Goal: Task Accomplishment & Management: Complete application form

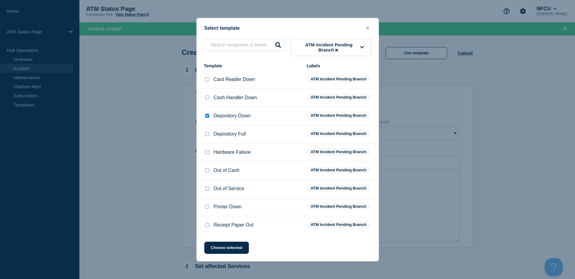
click at [227, 257] on div "Select template ATM Incident Pending Branch Template Labels Card Reader Down AT…" at bounding box center [287, 139] width 182 height 243
click at [237, 248] on button "Choose selected" at bounding box center [226, 247] width 45 height 12
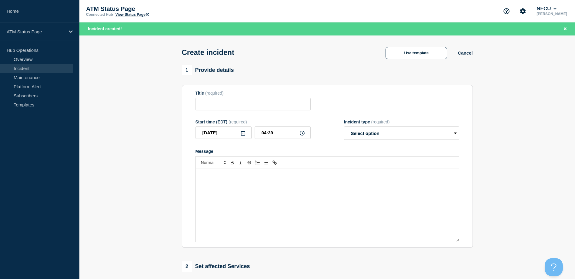
type input "Depository Down"
select select "identified"
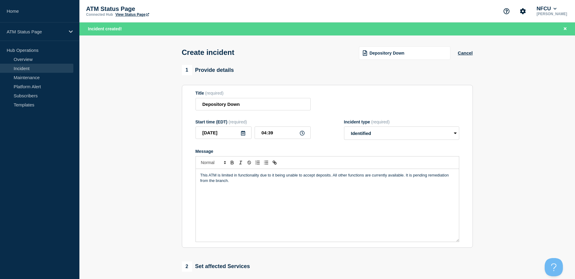
scroll to position [61, 0]
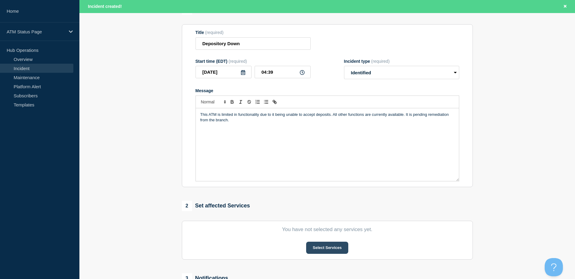
click at [325, 244] on button "Select Services" at bounding box center [327, 247] width 42 height 12
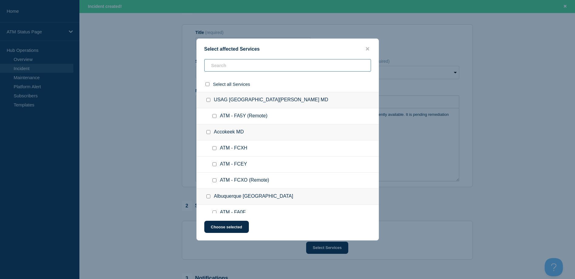
click at [253, 69] on input "text" at bounding box center [287, 65] width 167 height 12
paste input "FA0Q"
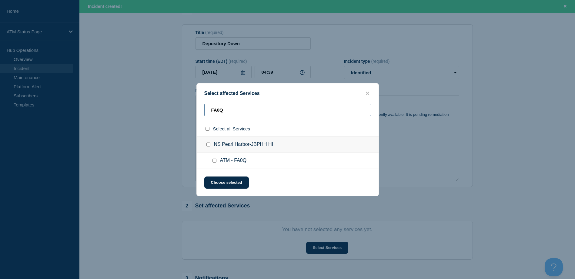
type input "FA0Q"
click at [215, 159] on input "ATM - FA0Q checkbox" at bounding box center [214, 160] width 4 height 4
checkbox input "true"
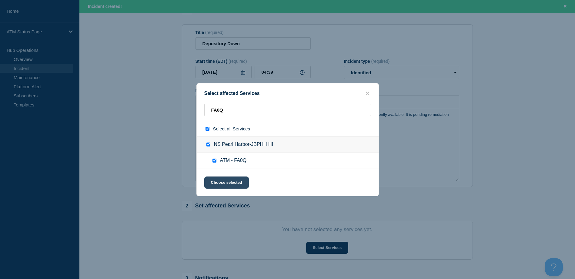
click at [222, 186] on button "Choose selected" at bounding box center [226, 182] width 45 height 12
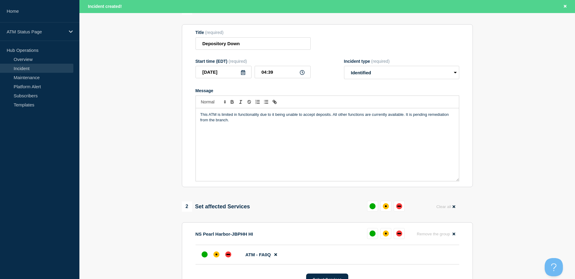
scroll to position [121, 0]
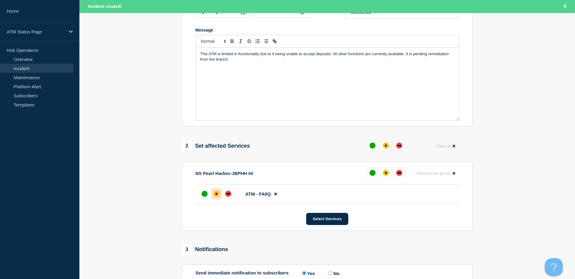
click at [215, 196] on div "affected" at bounding box center [216, 194] width 6 height 6
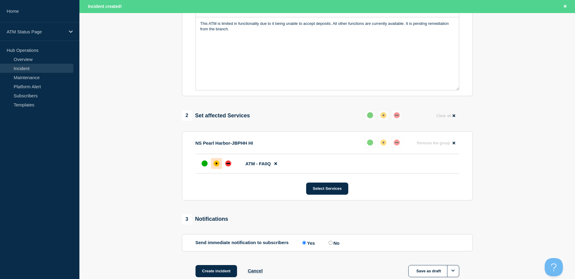
scroll to position [191, 0]
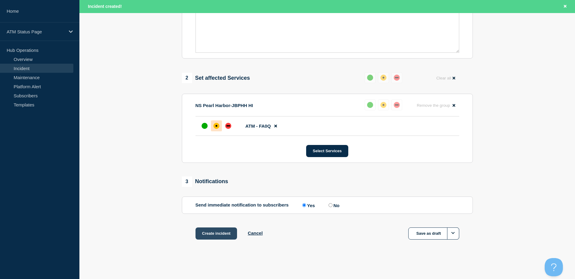
click at [208, 231] on button "Create incident" at bounding box center [216, 233] width 42 height 12
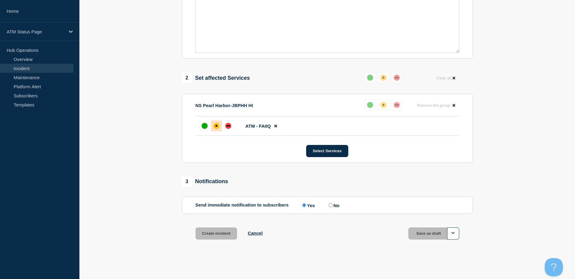
scroll to position [178, 0]
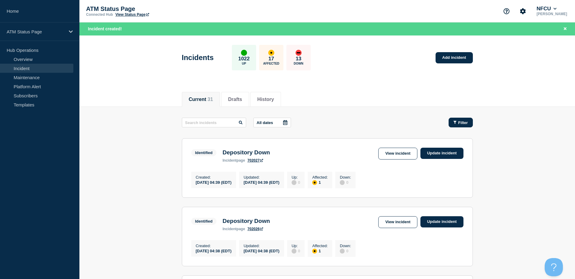
click at [463, 125] on span "Filter" at bounding box center [463, 122] width 10 height 5
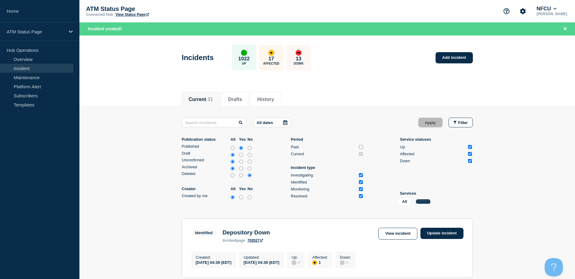
click at [420, 199] on button "Change" at bounding box center [423, 201] width 15 height 5
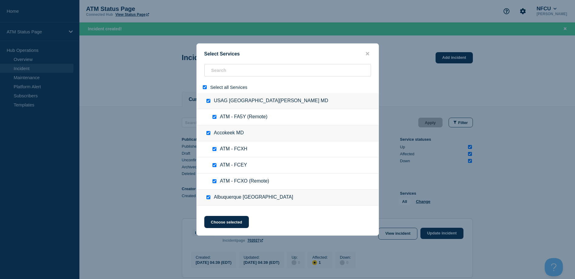
click at [206, 87] on input "select all" at bounding box center [205, 87] width 4 height 4
checkbox input "false"
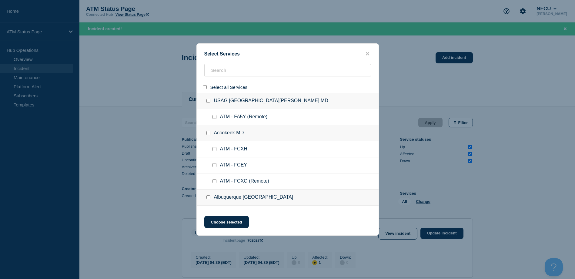
checkbox input "false"
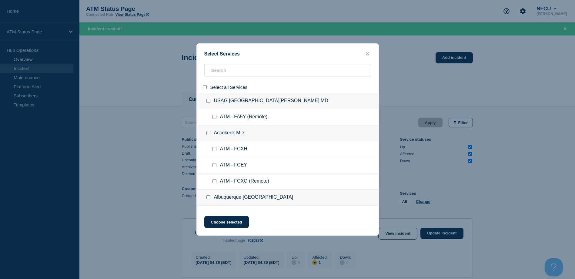
checkbox input "false"
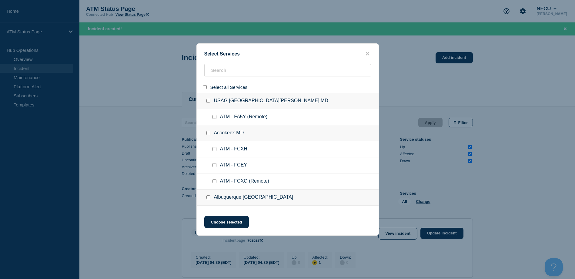
checkbox input "false"
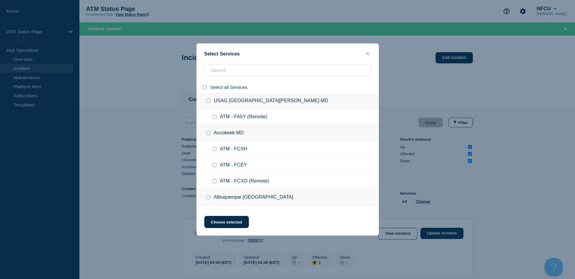
checkbox input "false"
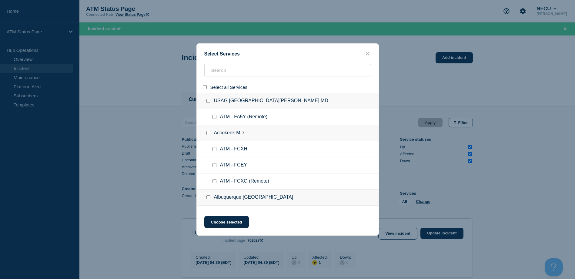
checkbox input "false"
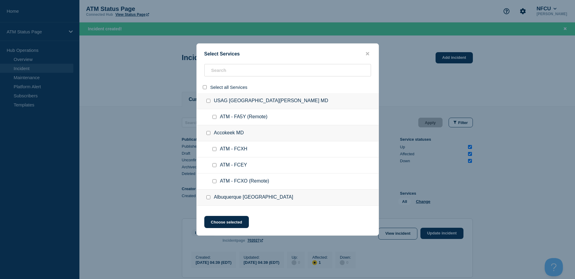
checkbox input "false"
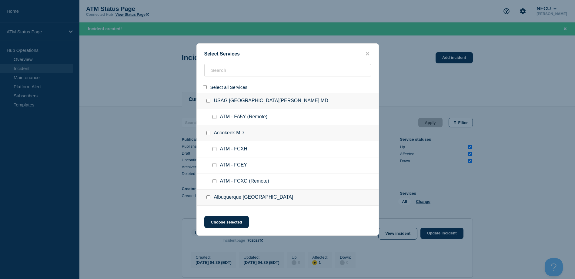
checkbox input "false"
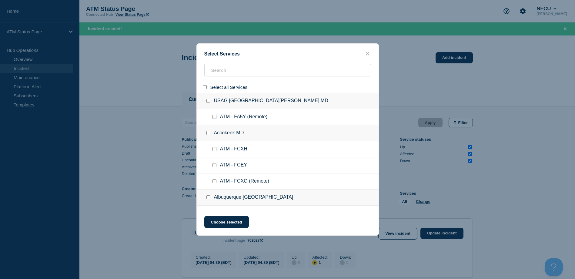
checkbox input "false"
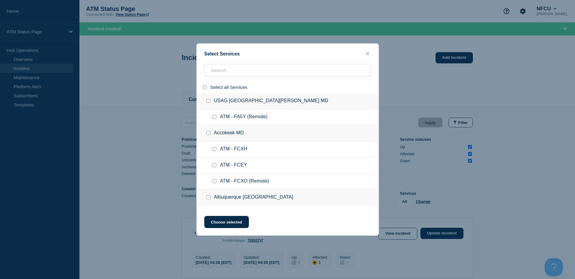
checkbox input "false"
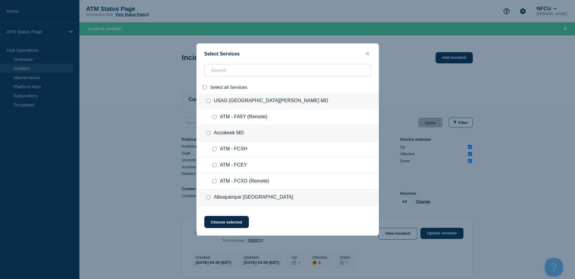
checkbox input "false"
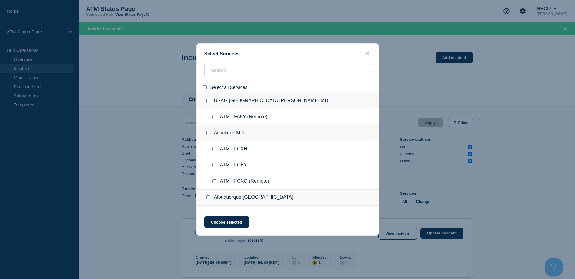
checkbox input "false"
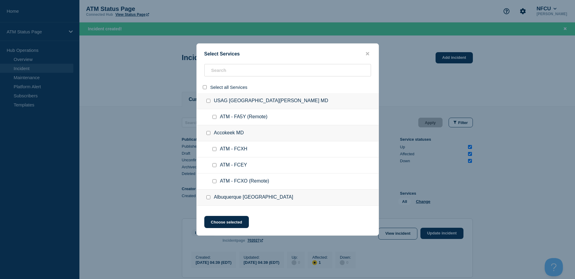
checkbox input "false"
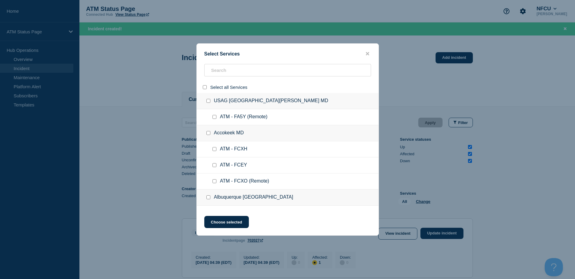
checkbox input "false"
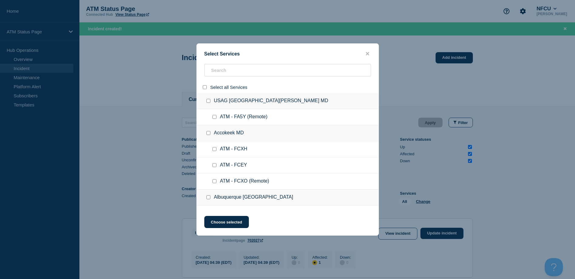
checkbox input "false"
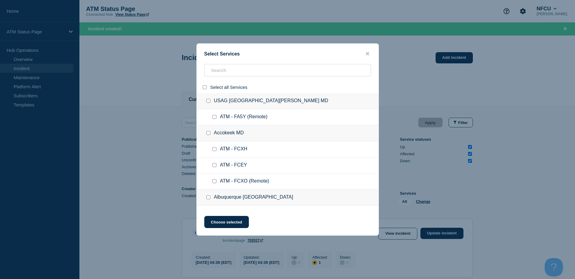
checkbox input "false"
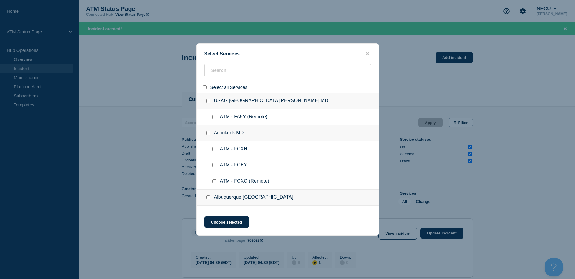
checkbox input "false"
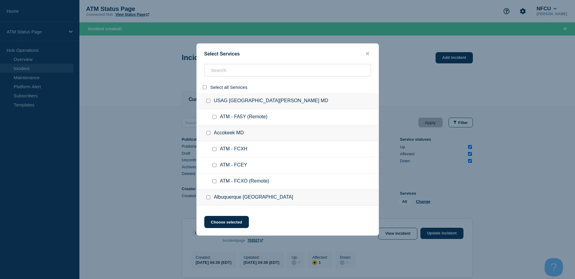
checkbox input "false"
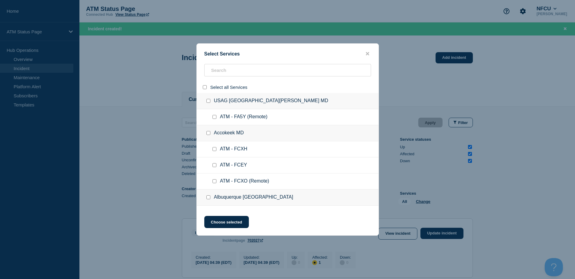
checkbox input "false"
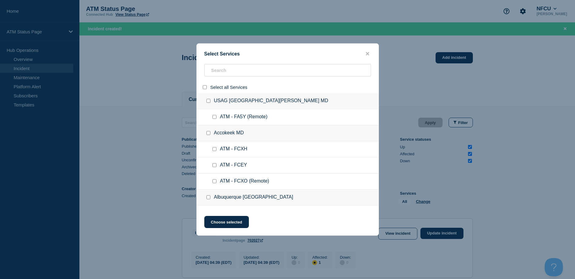
checkbox input "false"
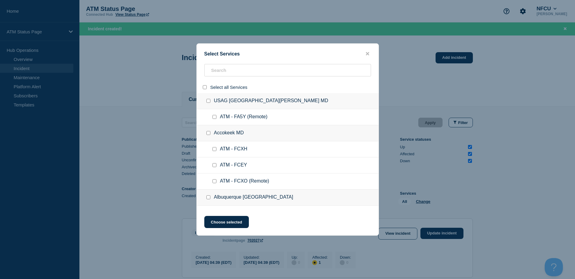
checkbox input "false"
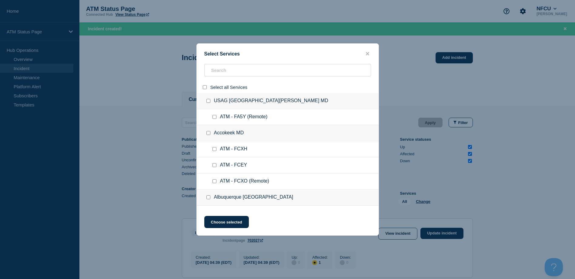
checkbox input "false"
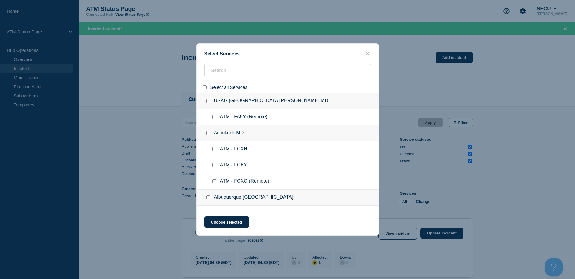
checkbox input "false"
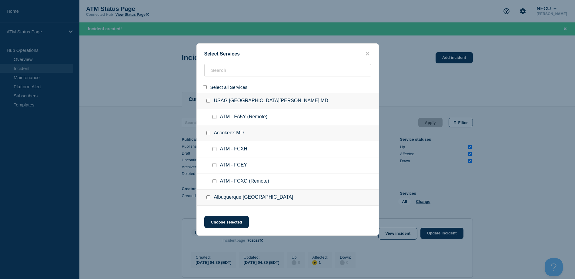
checkbox input "false"
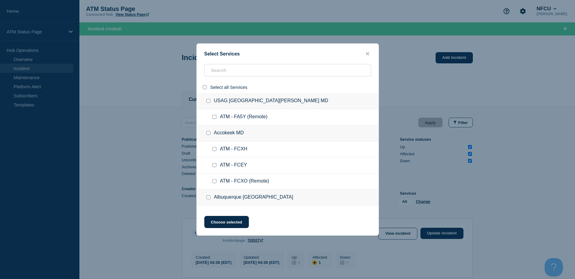
checkbox input "false"
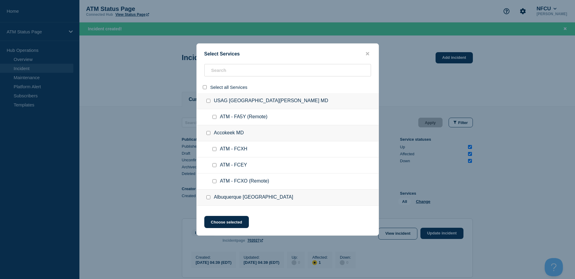
checkbox input "false"
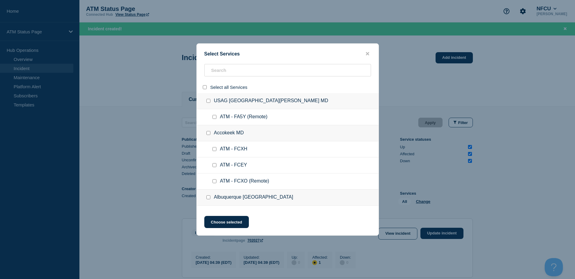
checkbox input "false"
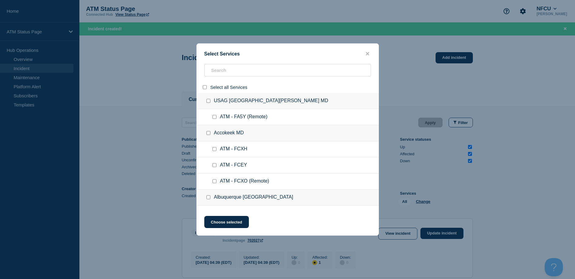
checkbox input "false"
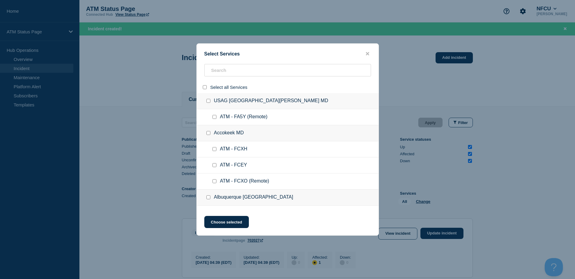
checkbox input "false"
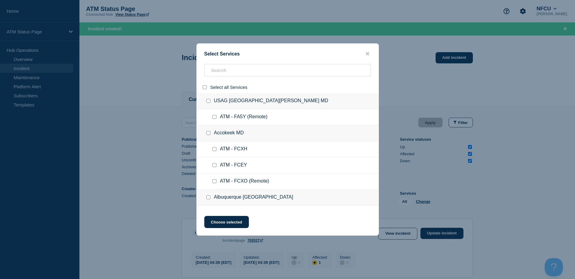
checkbox input "false"
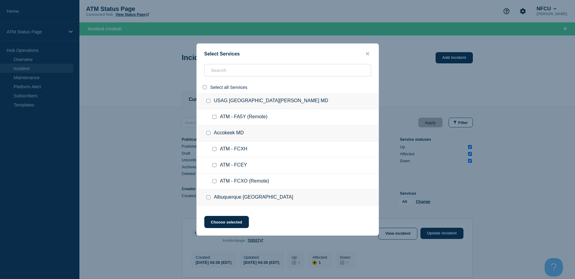
checkbox input "false"
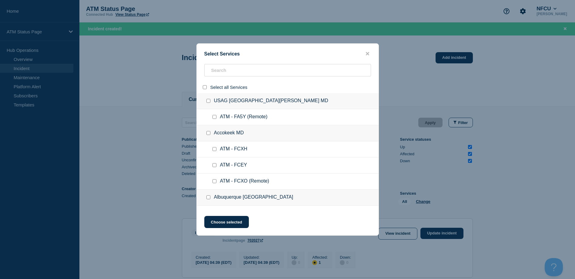
checkbox input "false"
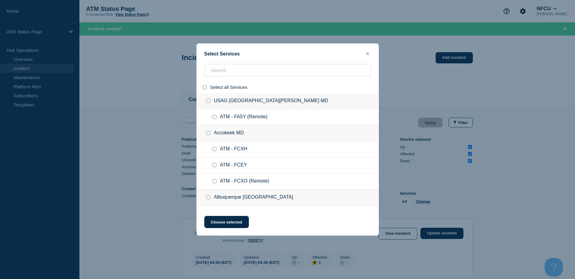
checkbox input "false"
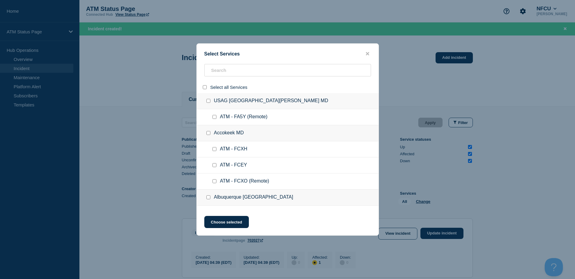
checkbox input "false"
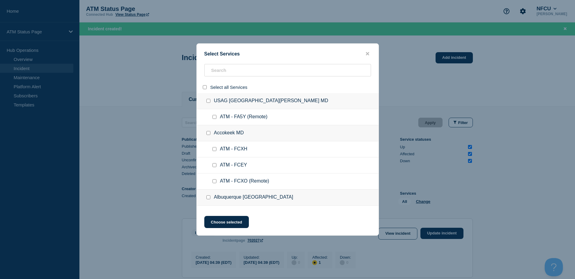
checkbox input "false"
click at [216, 75] on input "search" at bounding box center [287, 70] width 167 height 12
paste input "FA68"
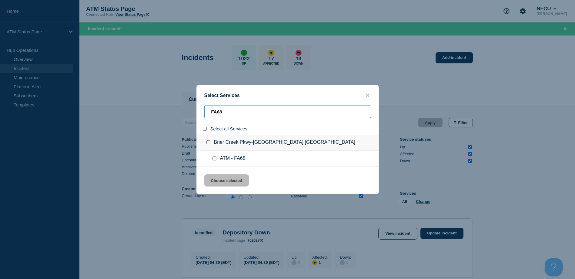
paste input "FA68"
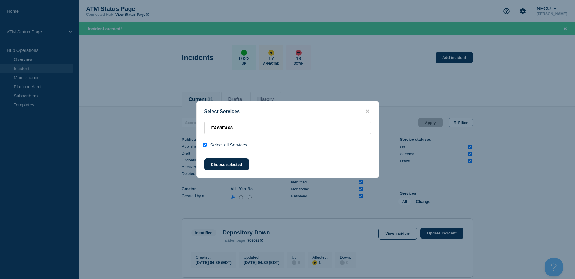
click at [365, 95] on div at bounding box center [287, 139] width 575 height 279
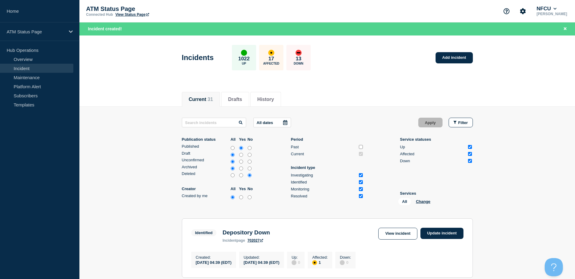
click at [454, 56] on link "Add incident" at bounding box center [453, 57] width 37 height 11
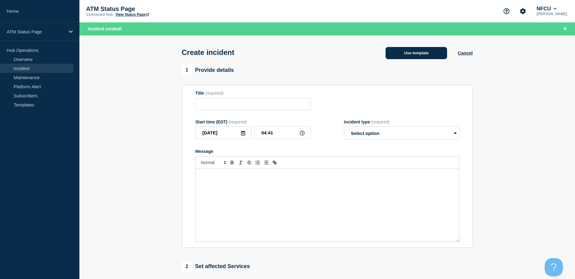
click at [413, 48] on button "Use template" at bounding box center [416, 53] width 62 height 12
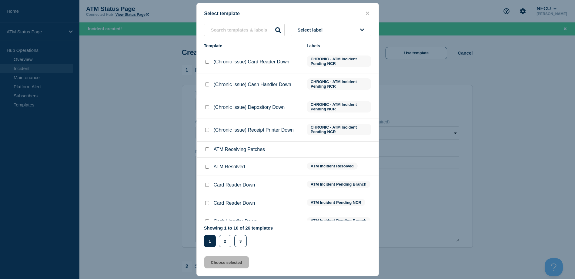
click at [349, 30] on button "Select label" at bounding box center [331, 30] width 81 height 12
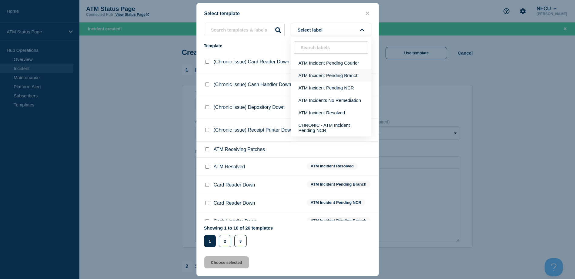
click at [340, 76] on button "ATM Incident Pending Branch" at bounding box center [331, 75] width 81 height 12
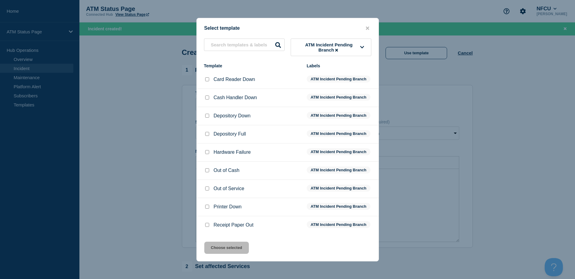
click at [210, 116] on div at bounding box center [207, 116] width 6 height 6
click at [207, 116] on input "Depository Down checkbox" at bounding box center [207, 116] width 4 height 4
click at [231, 251] on button "Choose selected" at bounding box center [226, 247] width 45 height 12
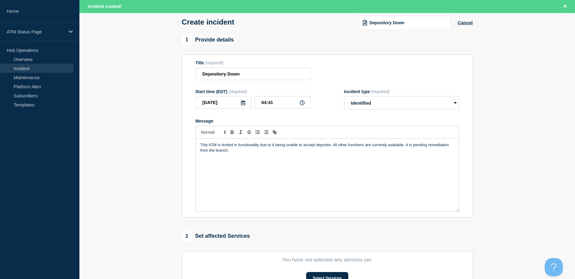
scroll to position [91, 0]
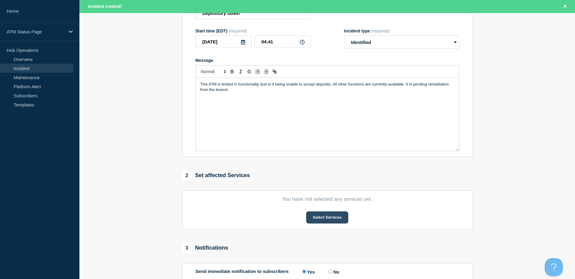
click at [327, 219] on button "Select Services" at bounding box center [327, 217] width 42 height 12
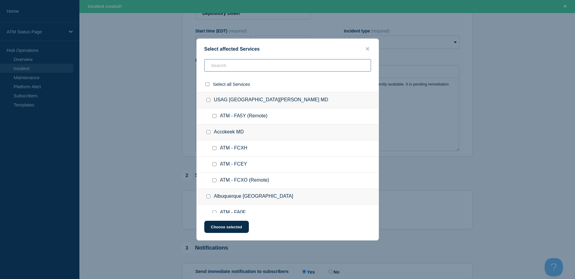
click at [220, 68] on input "text" at bounding box center [287, 65] width 167 height 12
paste input "FA68"
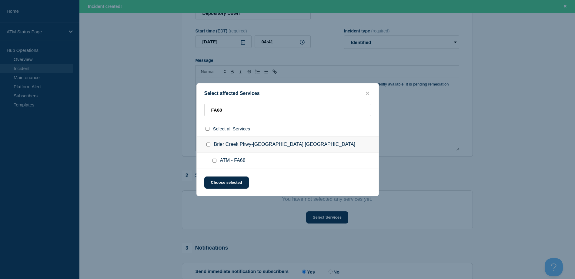
click at [215, 159] on input "ATM - FA68 checkbox" at bounding box center [214, 160] width 4 height 4
click at [221, 183] on button "Choose selected" at bounding box center [226, 182] width 45 height 12
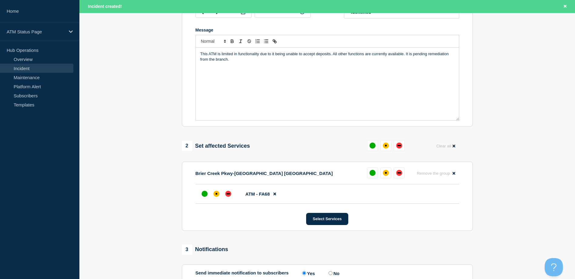
scroll to position [151, 0]
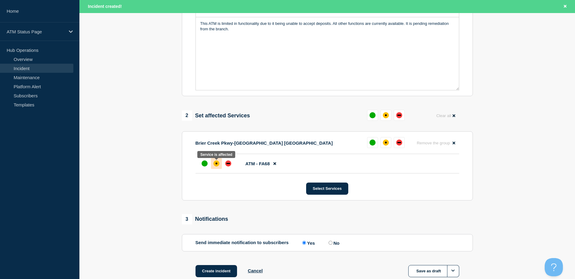
click at [215, 166] on div "affected" at bounding box center [216, 163] width 6 height 6
click at [227, 271] on button "Create incident" at bounding box center [216, 271] width 42 height 12
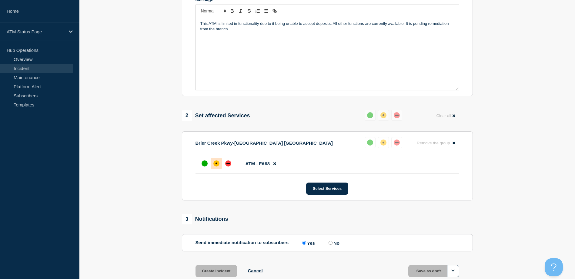
scroll to position [139, 0]
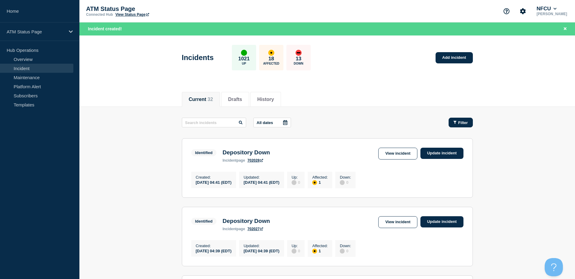
click at [456, 123] on div "Filter" at bounding box center [460, 122] width 15 height 5
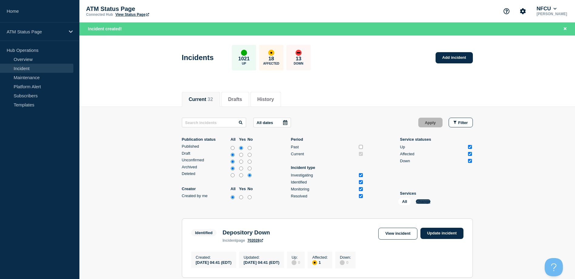
click at [420, 202] on button "Change" at bounding box center [423, 201] width 15 height 5
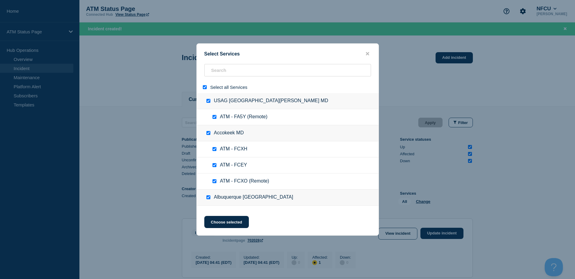
click at [205, 87] on input "select all" at bounding box center [205, 87] width 4 height 4
click at [211, 73] on input "search" at bounding box center [287, 70] width 167 height 12
paste input "FA6E"
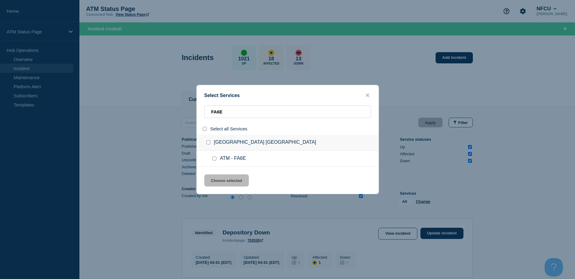
click at [215, 158] on input "service: ATM - FA6E" at bounding box center [214, 158] width 4 height 4
click at [225, 184] on button "Choose selected" at bounding box center [226, 180] width 45 height 12
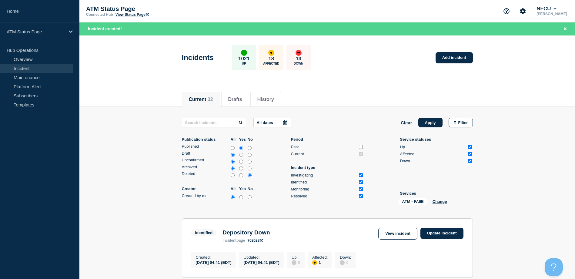
click at [436, 128] on div "All dates Clear Apply Filter Publication status All Yes No Published Draft Unco…" at bounding box center [327, 163] width 291 height 90
click at [436, 126] on button "Apply" at bounding box center [430, 123] width 24 height 10
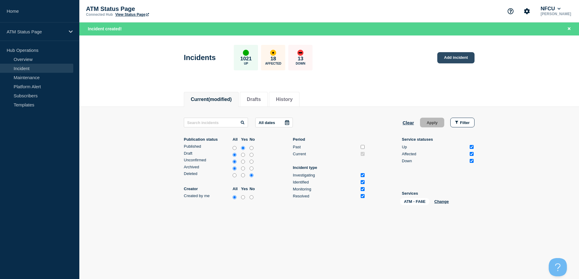
click at [451, 60] on link "Add incident" at bounding box center [456, 57] width 37 height 11
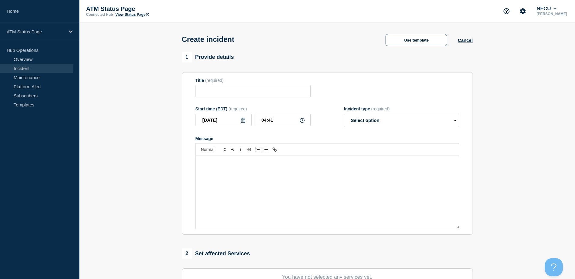
click at [393, 36] on button "Use template" at bounding box center [416, 40] width 62 height 12
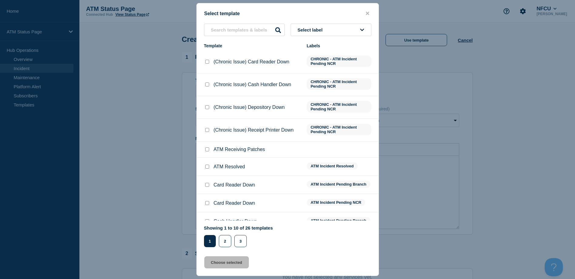
click at [348, 31] on button "Select label" at bounding box center [331, 30] width 81 height 12
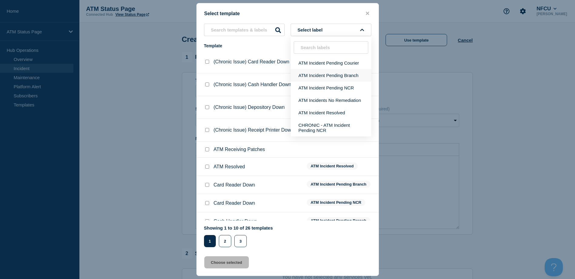
click at [336, 74] on button "ATM Incident Pending Branch" at bounding box center [331, 75] width 81 height 12
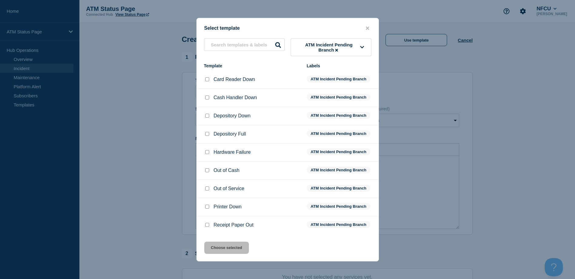
click at [209, 117] on input "Depository Down checkbox" at bounding box center [207, 116] width 4 height 4
click at [238, 244] on button "Choose selected" at bounding box center [226, 247] width 45 height 12
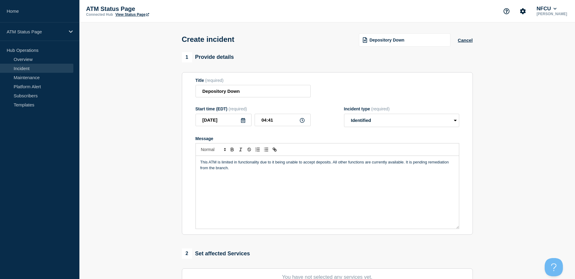
scroll to position [61, 0]
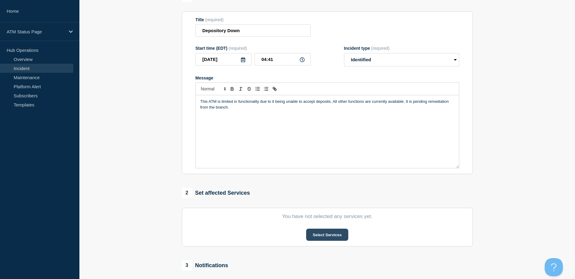
click at [321, 238] on button "Select Services" at bounding box center [327, 234] width 42 height 12
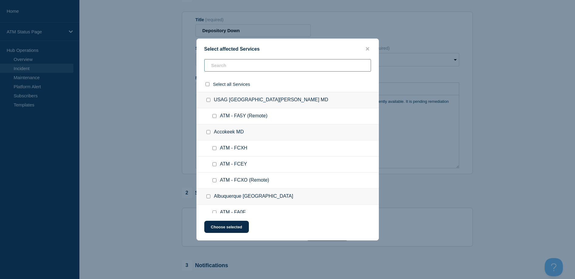
click at [240, 71] on input "text" at bounding box center [287, 65] width 167 height 12
paste input "FA6E"
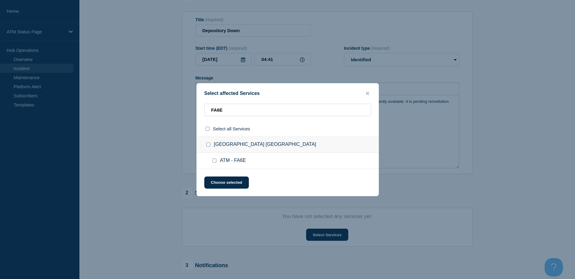
click at [213, 162] on input "ATM - FA6E checkbox" at bounding box center [214, 160] width 4 height 4
click at [220, 188] on button "Choose selected" at bounding box center [226, 182] width 45 height 12
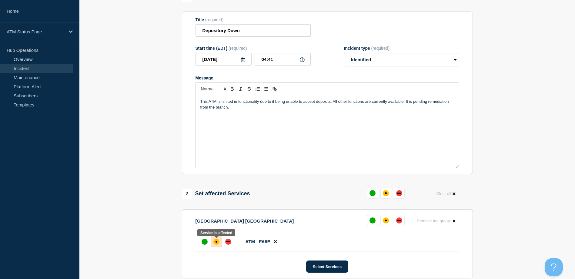
click at [217, 238] on div at bounding box center [217, 237] width 4 height 2
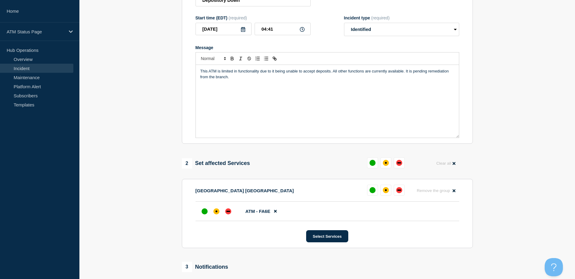
scroll to position [178, 0]
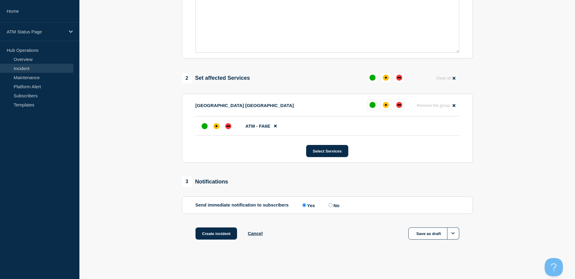
click at [215, 209] on section "Send immediate notification to subscribers Send immediate notification to subsc…" at bounding box center [327, 204] width 291 height 17
click at [214, 125] on div "affected" at bounding box center [216, 126] width 6 height 6
click at [207, 234] on button "Create incident" at bounding box center [216, 233] width 42 height 12
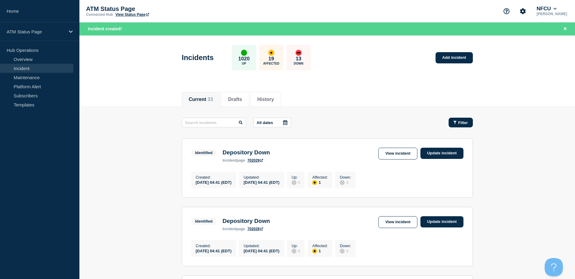
click at [452, 124] on button "Filter" at bounding box center [460, 123] width 24 height 10
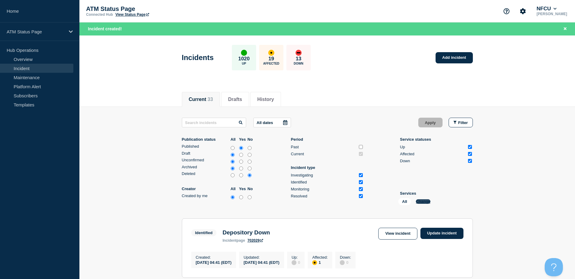
click at [418, 200] on button "Change" at bounding box center [423, 201] width 15 height 5
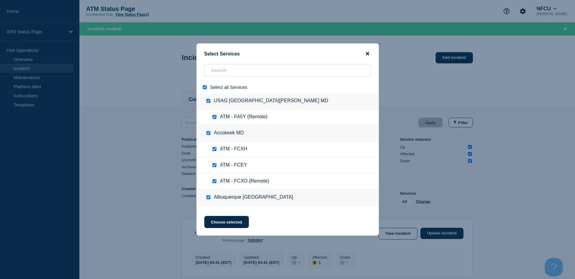
click at [367, 53] on icon "close button" at bounding box center [367, 53] width 3 height 3
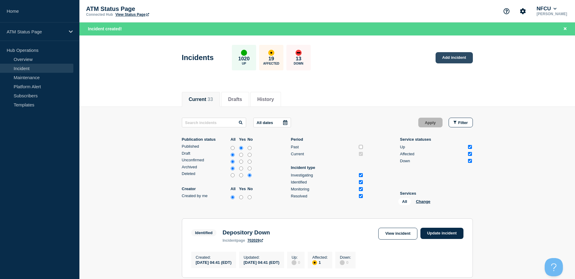
click at [454, 57] on link "Add incident" at bounding box center [453, 57] width 37 height 11
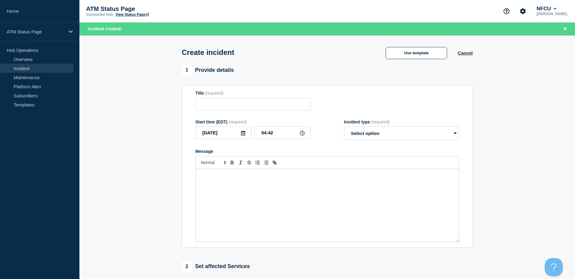
click at [379, 47] on div "Use template Cancel" at bounding box center [424, 52] width 98 height 13
click at [398, 54] on button "Use template" at bounding box center [416, 53] width 62 height 12
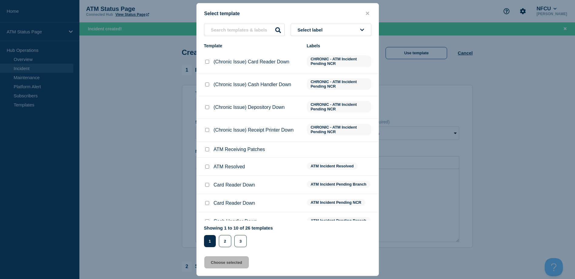
click at [352, 28] on button "Select label" at bounding box center [331, 30] width 81 height 12
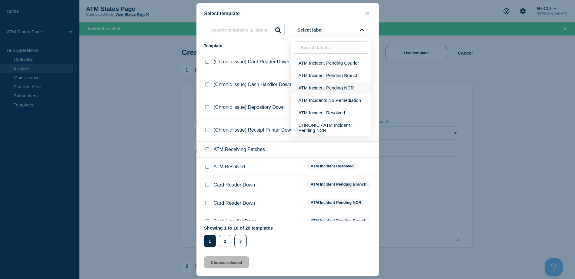
click at [333, 76] on button "ATM Incident Pending Branch" at bounding box center [331, 75] width 81 height 12
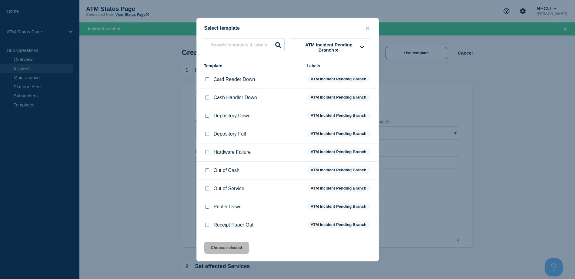
click at [208, 118] on input "Depository Down checkbox" at bounding box center [207, 116] width 4 height 4
click at [227, 252] on button "Choose selected" at bounding box center [226, 247] width 45 height 12
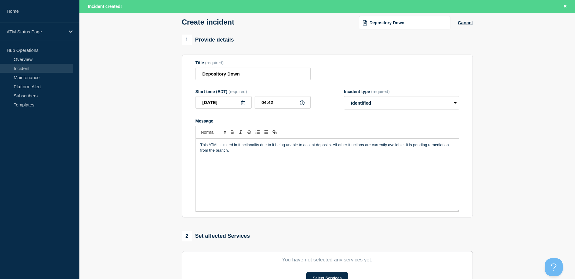
scroll to position [91, 0]
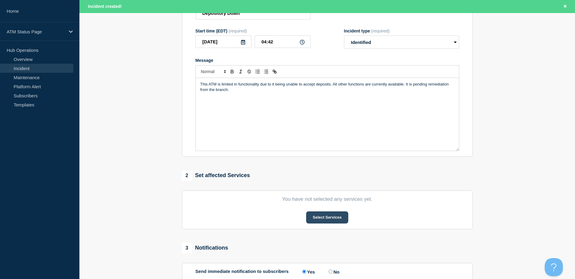
click at [326, 219] on button "Select Services" at bounding box center [327, 217] width 42 height 12
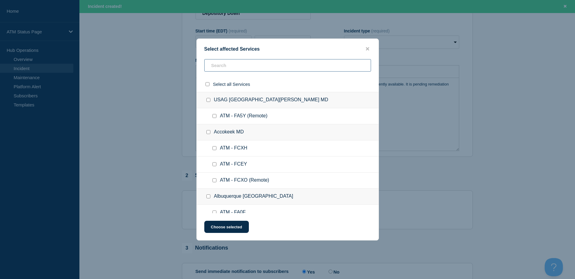
click at [253, 66] on input "text" at bounding box center [287, 65] width 167 height 12
paste input "FCJP"
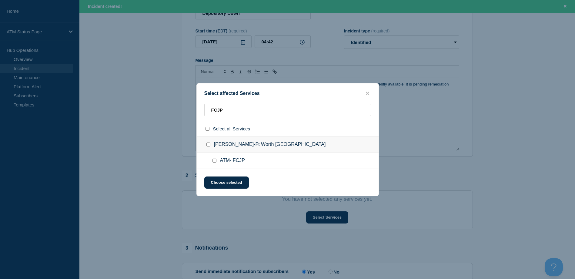
click at [213, 162] on input "ATM- FCJP checkbox" at bounding box center [214, 160] width 4 height 4
click at [215, 183] on button "Choose selected" at bounding box center [226, 182] width 45 height 12
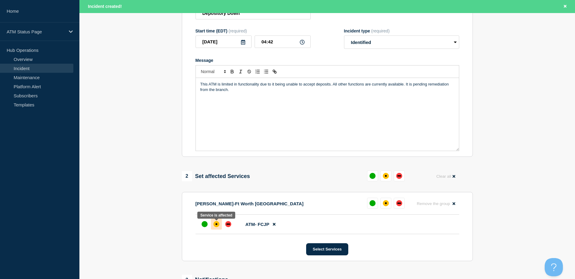
click at [214, 227] on div "affected" at bounding box center [216, 224] width 6 height 6
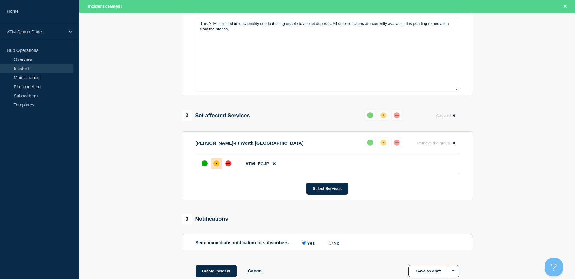
scroll to position [191, 0]
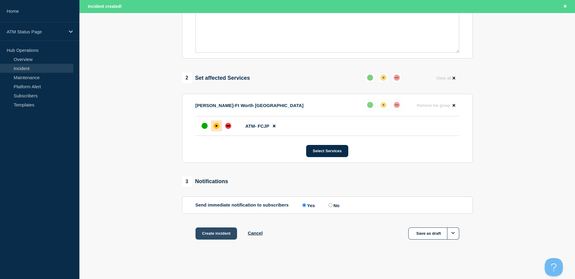
click at [213, 228] on button "Create incident" at bounding box center [216, 233] width 42 height 12
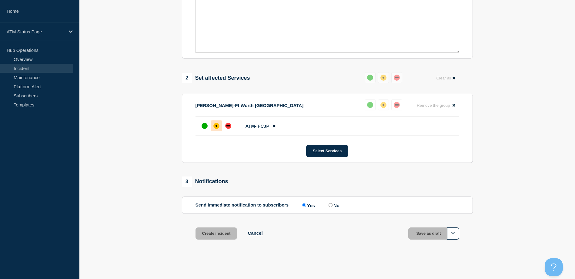
scroll to position [178, 0]
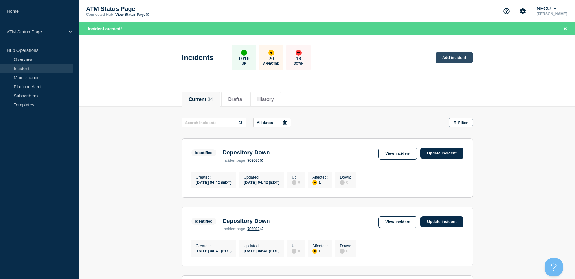
click at [448, 56] on link "Add incident" at bounding box center [453, 57] width 37 height 11
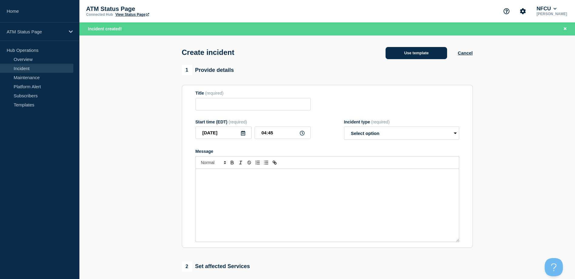
click at [426, 49] on button "Use template" at bounding box center [416, 53] width 62 height 12
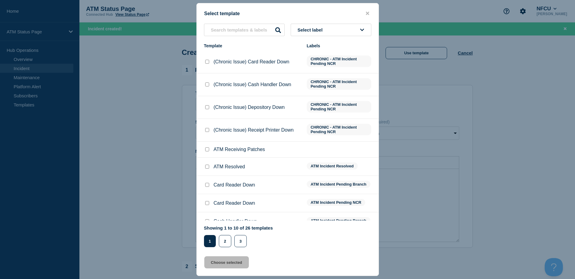
click at [345, 30] on button "Select label" at bounding box center [331, 30] width 81 height 12
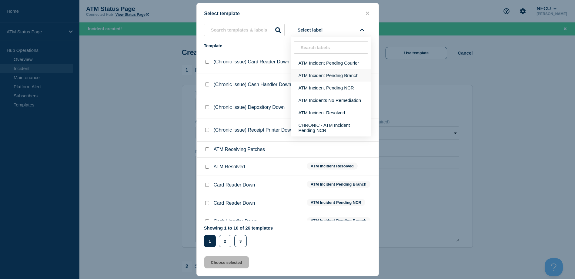
click at [335, 74] on button "ATM Incident Pending Branch" at bounding box center [331, 75] width 81 height 12
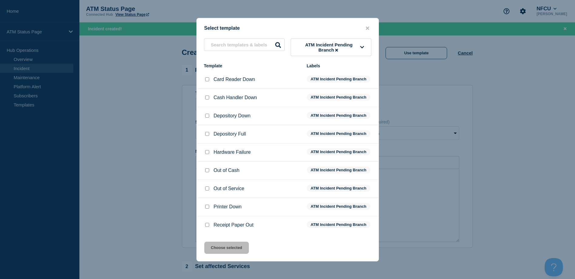
click at [208, 118] on input "Depository Down checkbox" at bounding box center [207, 116] width 4 height 4
click at [225, 245] on button "Choose selected" at bounding box center [226, 247] width 45 height 12
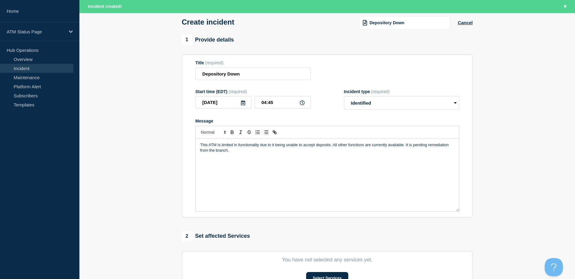
scroll to position [61, 0]
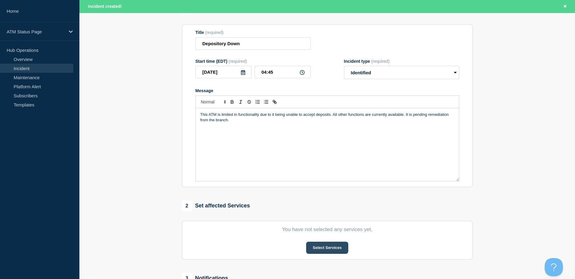
click at [327, 248] on button "Select Services" at bounding box center [327, 247] width 42 height 12
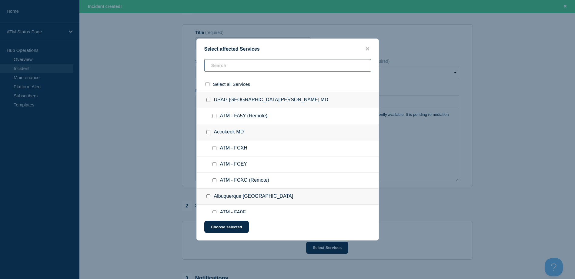
click at [265, 68] on input "text" at bounding box center [287, 65] width 167 height 12
paste input "FCEP"
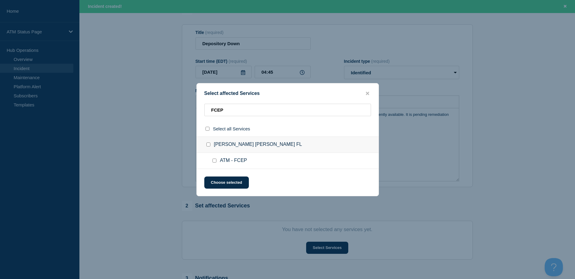
click at [215, 162] on input "ATM - FCEP checkbox" at bounding box center [214, 160] width 4 height 4
click at [223, 180] on button "Choose selected" at bounding box center [226, 182] width 45 height 12
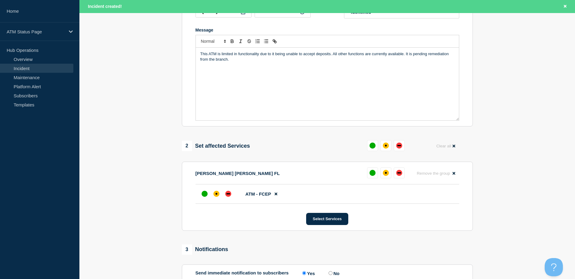
scroll to position [151, 0]
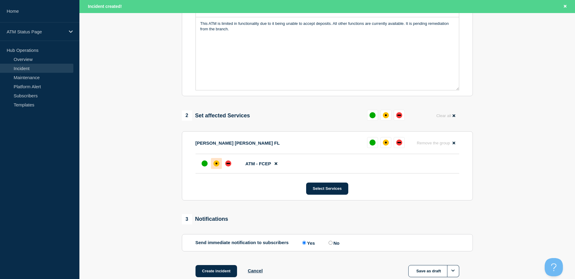
click at [218, 163] on div "affected" at bounding box center [216, 163] width 6 height 6
click at [215, 269] on button "Create incident" at bounding box center [216, 271] width 42 height 12
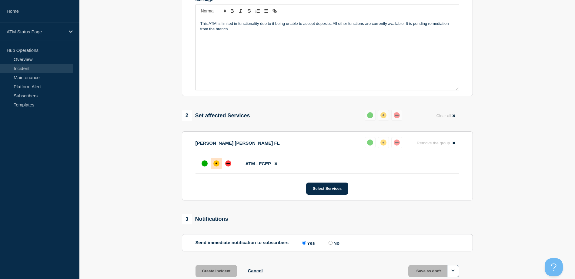
scroll to position [139, 0]
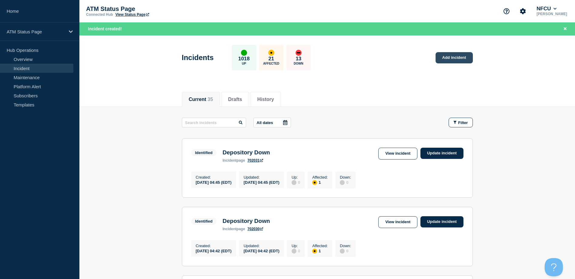
click at [462, 62] on link "Add incident" at bounding box center [453, 57] width 37 height 11
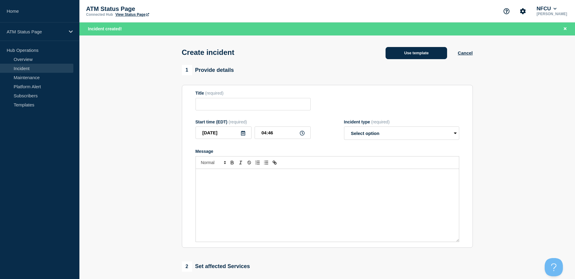
click at [403, 53] on button "Use template" at bounding box center [416, 53] width 62 height 12
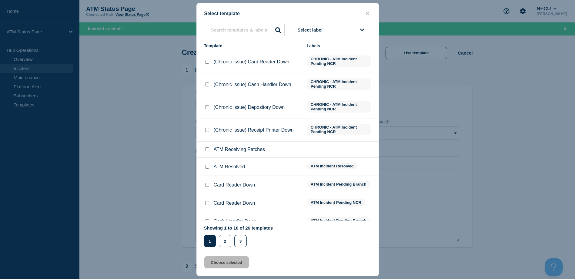
click at [347, 35] on button "Select label" at bounding box center [331, 30] width 81 height 12
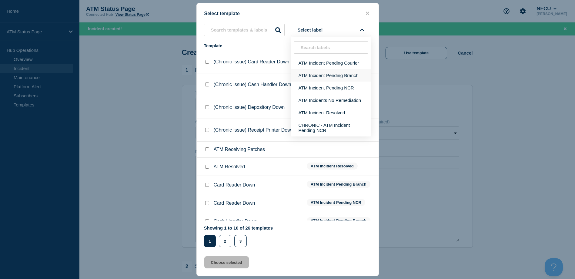
click at [340, 78] on button "ATM Incident Pending Branch" at bounding box center [331, 75] width 81 height 12
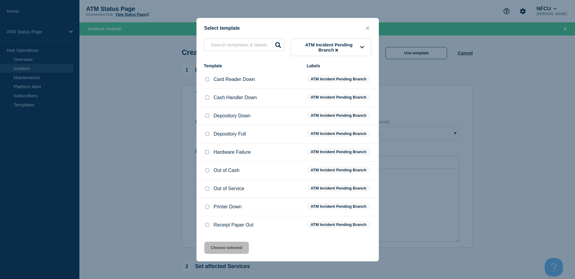
click at [206, 117] on input "Depository Down checkbox" at bounding box center [207, 116] width 4 height 4
click at [225, 244] on button "Choose selected" at bounding box center [226, 247] width 45 height 12
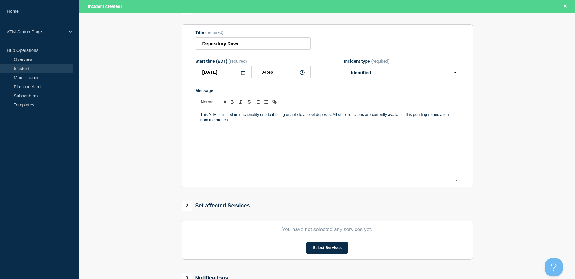
scroll to position [91, 0]
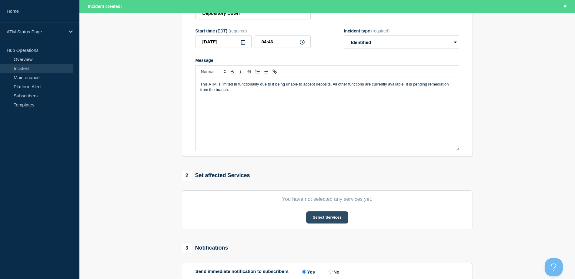
click at [323, 219] on button "Select Services" at bounding box center [327, 217] width 42 height 12
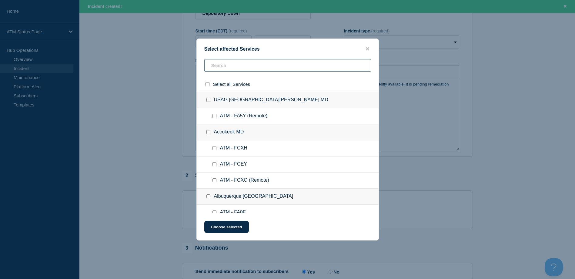
click at [265, 67] on input "text" at bounding box center [287, 65] width 167 height 12
paste input "FCR4"
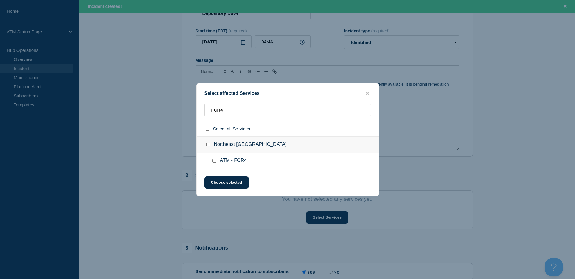
click at [217, 159] on div at bounding box center [215, 161] width 9 height 6
click at [215, 161] on input "ATM - FCR4 checkbox" at bounding box center [214, 160] width 4 height 4
click at [219, 185] on button "Choose selected" at bounding box center [226, 182] width 45 height 12
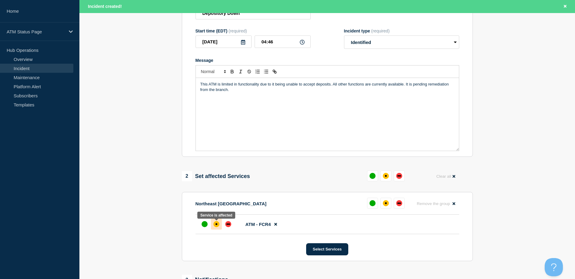
click at [217, 188] on body "Home ATM Status Page Hub Operations Overview Incident Maintenance Platform Aler…" at bounding box center [287, 48] width 575 height 279
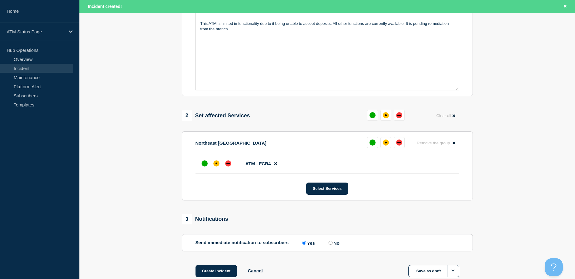
scroll to position [191, 0]
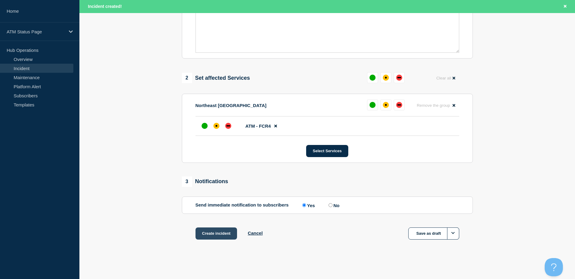
click at [216, 230] on button "Create incident" at bounding box center [216, 233] width 42 height 12
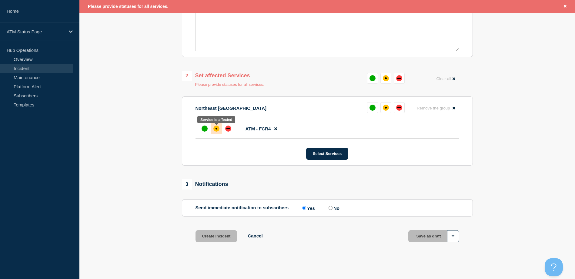
click at [220, 129] on div at bounding box center [216, 128] width 11 height 11
click at [218, 131] on div at bounding box center [216, 128] width 11 height 11
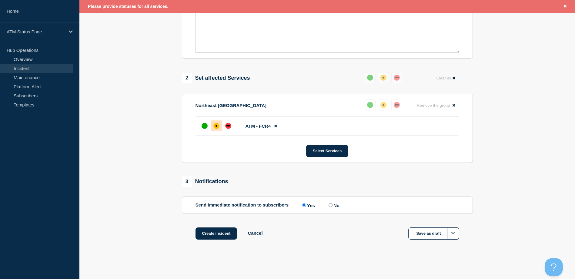
click at [209, 234] on button "Create incident" at bounding box center [216, 233] width 42 height 12
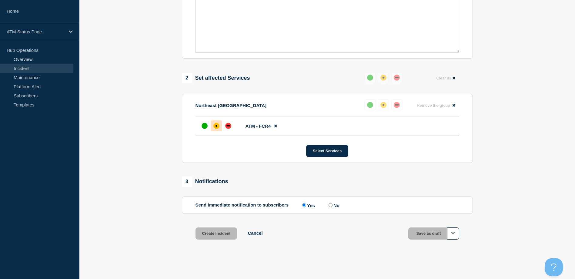
scroll to position [178, 0]
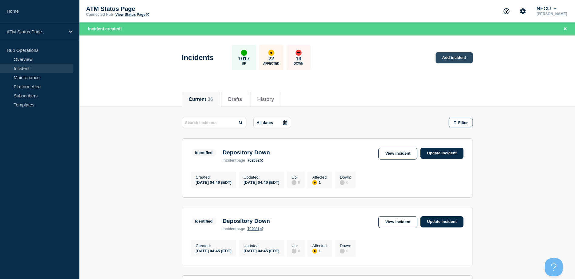
click at [453, 61] on link "Add incident" at bounding box center [453, 57] width 37 height 11
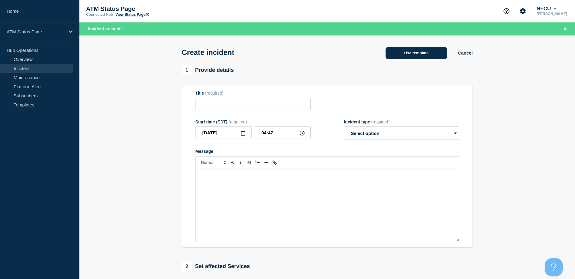
click at [411, 58] on button "Use template" at bounding box center [416, 53] width 62 height 12
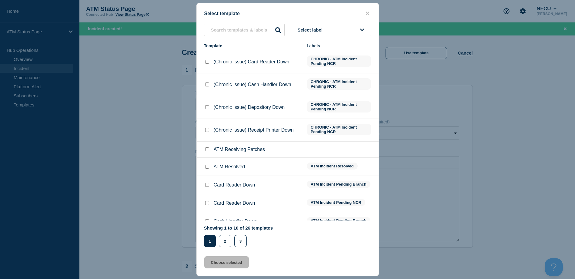
click at [351, 35] on button "Select label" at bounding box center [331, 30] width 81 height 12
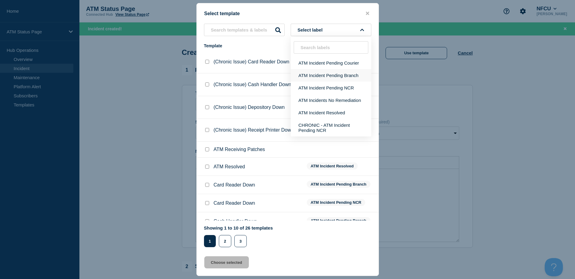
click at [341, 80] on button "ATM Incident Pending Branch" at bounding box center [331, 75] width 81 height 12
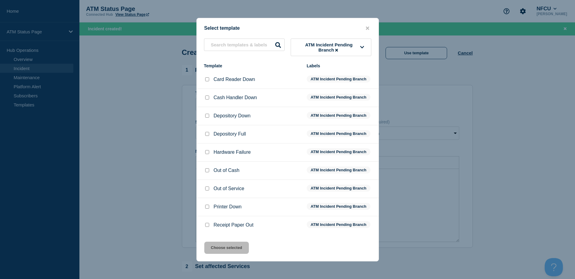
click at [208, 118] on input "Depository Down checkbox" at bounding box center [207, 116] width 4 height 4
click at [218, 246] on button "Choose selected" at bounding box center [226, 247] width 45 height 12
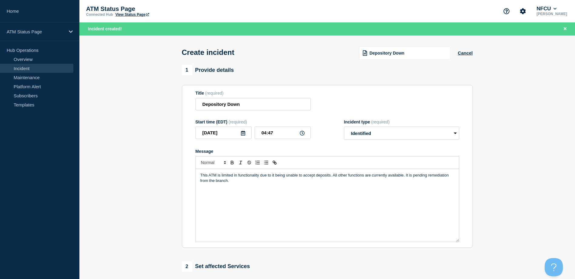
scroll to position [61, 0]
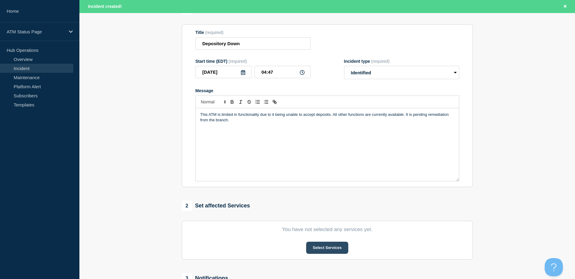
click at [317, 249] on button "Select Services" at bounding box center [327, 247] width 42 height 12
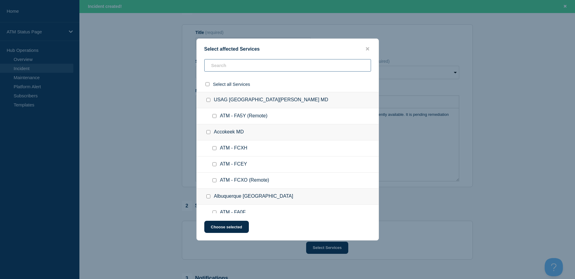
click at [247, 69] on input "text" at bounding box center [287, 65] width 167 height 12
paste input "FCBA"
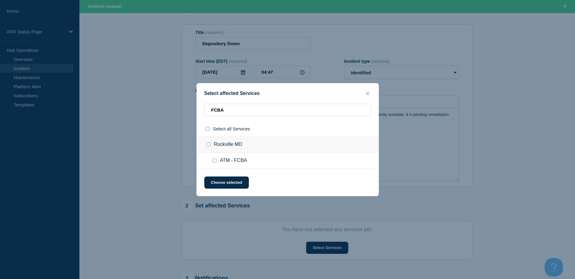
click at [215, 161] on input "ATM - FCBA checkbox" at bounding box center [214, 160] width 4 height 4
click at [219, 181] on button "Choose selected" at bounding box center [226, 182] width 45 height 12
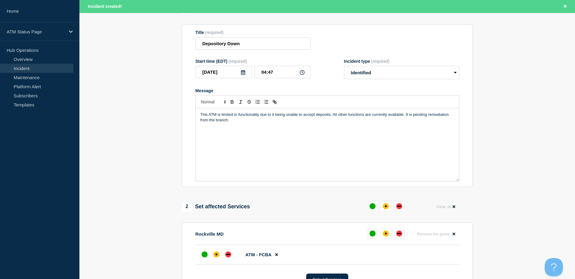
scroll to position [121, 0]
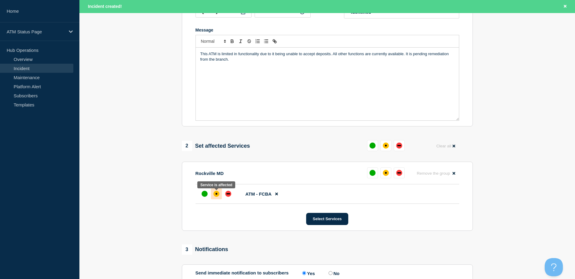
click at [216, 191] on div at bounding box center [216, 193] width 11 height 11
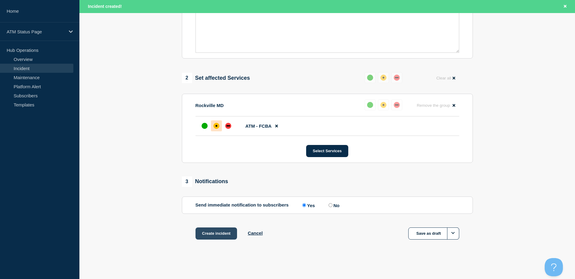
click at [214, 235] on button "Create incident" at bounding box center [216, 233] width 42 height 12
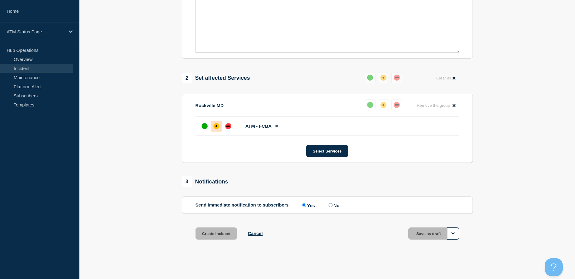
scroll to position [178, 0]
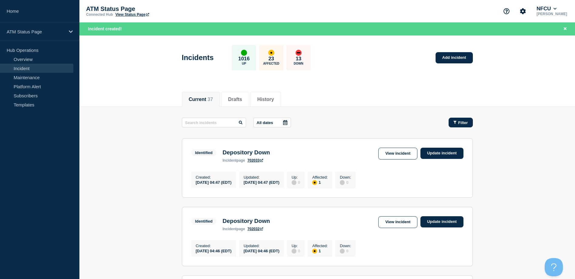
click at [468, 125] on button "Filter" at bounding box center [460, 123] width 24 height 10
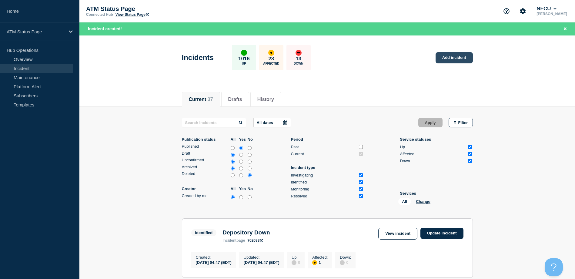
click at [442, 54] on link "Add incident" at bounding box center [453, 57] width 37 height 11
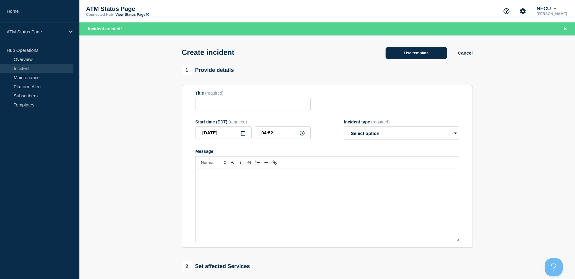
click at [408, 57] on button "Use template" at bounding box center [416, 53] width 62 height 12
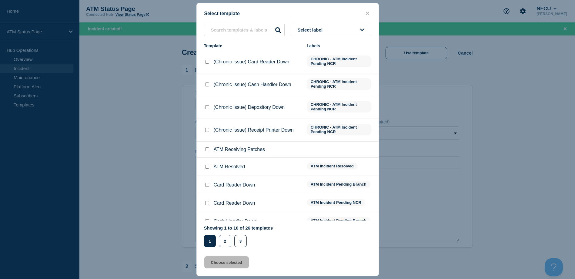
click at [315, 33] on button "Select label" at bounding box center [331, 30] width 81 height 12
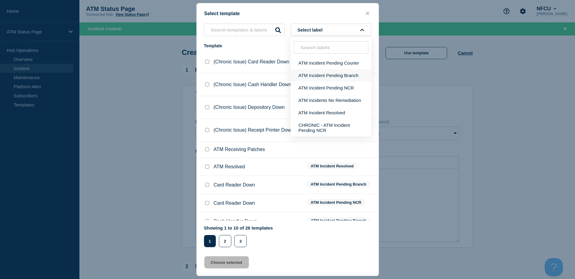
click at [319, 78] on button "ATM Incident Pending Branch" at bounding box center [331, 75] width 81 height 12
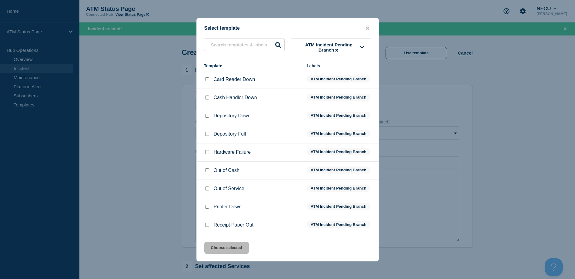
click at [207, 116] on input "Depository Down checkbox" at bounding box center [207, 116] width 4 height 4
click at [224, 242] on button "Choose selected" at bounding box center [226, 247] width 45 height 12
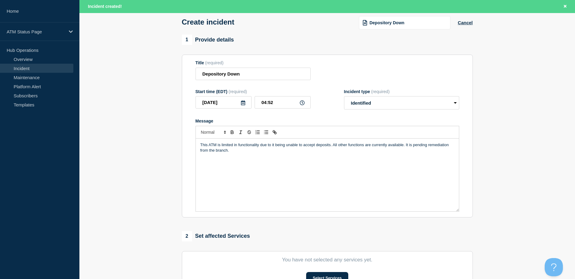
scroll to position [61, 0]
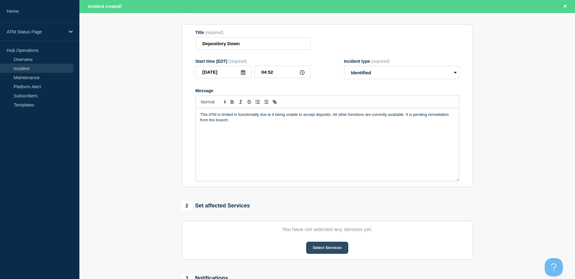
click at [324, 250] on button "Select Services" at bounding box center [327, 247] width 42 height 12
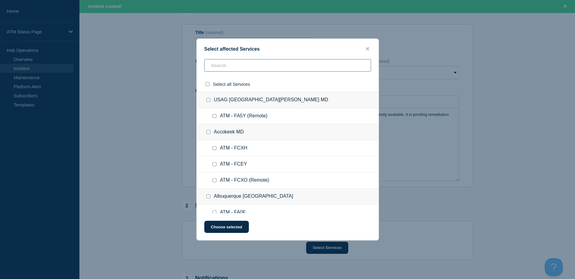
click at [266, 65] on input "text" at bounding box center [287, 65] width 167 height 12
paste input "FCHF"
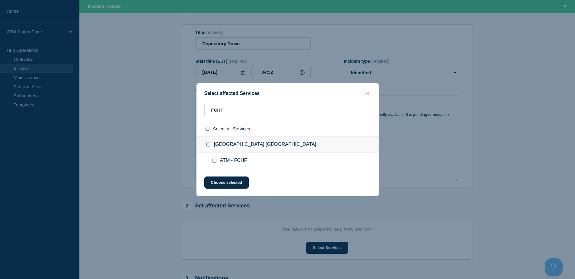
click at [213, 161] on input "ATM - FCHF checkbox" at bounding box center [214, 160] width 4 height 4
click at [220, 185] on button "Choose selected" at bounding box center [226, 182] width 45 height 12
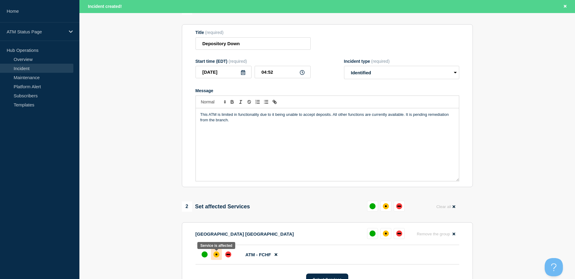
click at [218, 218] on body "Home ATM Status Page Hub Operations Overview Incident Maintenance Platform Aler…" at bounding box center [287, 78] width 575 height 279
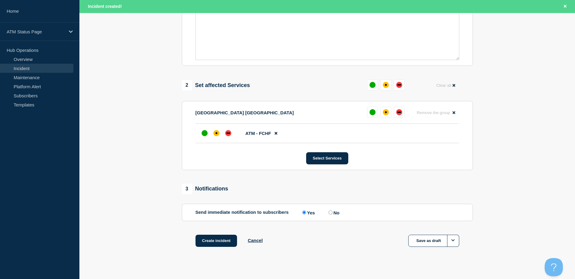
scroll to position [191, 0]
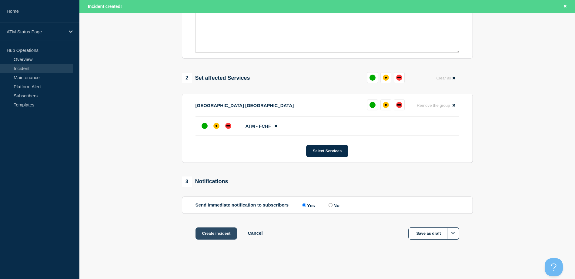
click at [215, 230] on button "Create incident" at bounding box center [216, 233] width 42 height 12
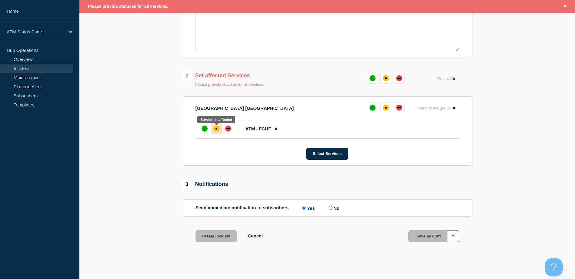
click at [217, 130] on div "affected" at bounding box center [216, 128] width 6 height 6
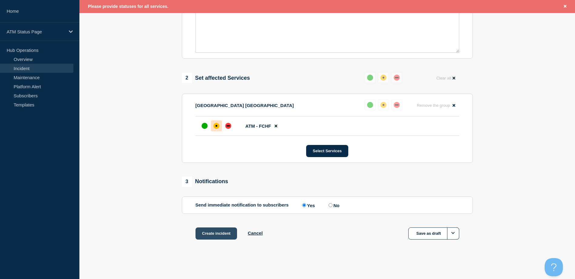
click at [212, 230] on button "Create incident" at bounding box center [216, 233] width 42 height 12
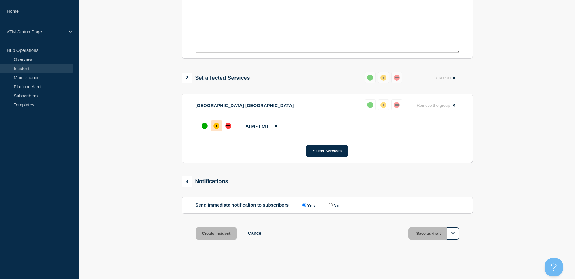
scroll to position [178, 0]
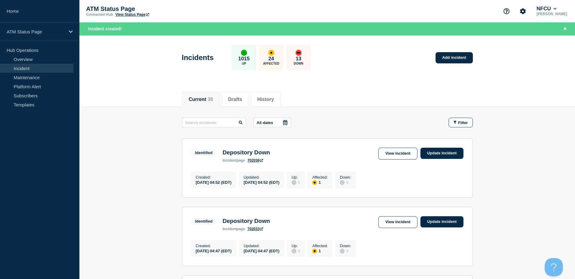
drag, startPoint x: 100, startPoint y: 84, endPoint x: 103, endPoint y: 84, distance: 3.6
click at [100, 84] on header "Incidents 1015 Up 24 Affected 13 Down Add incident" at bounding box center [326, 60] width 495 height 51
click at [456, 60] on link "Add incident" at bounding box center [453, 57] width 37 height 11
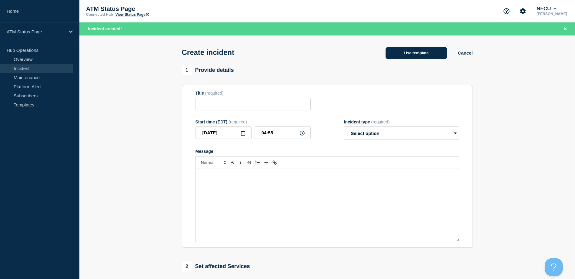
click at [430, 55] on button "Use template" at bounding box center [416, 53] width 62 height 12
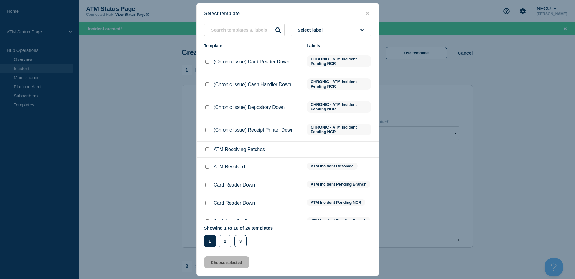
click at [364, 32] on icon at bounding box center [362, 30] width 4 height 5
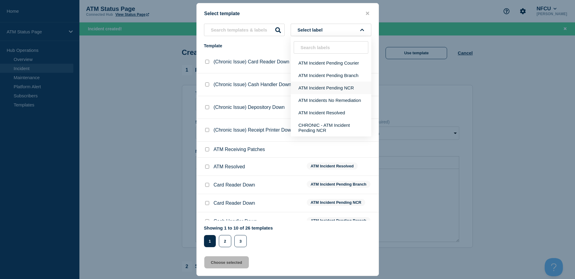
click at [348, 82] on button "ATM Incident Pending NCR" at bounding box center [331, 88] width 81 height 12
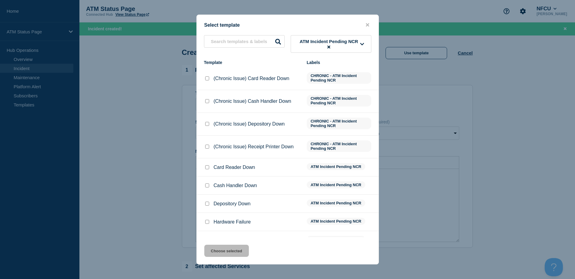
click at [206, 213] on li "Depository Down ATM Incident Pending NCR" at bounding box center [288, 222] width 182 height 18
click at [206, 205] on input "Depository Down checkbox" at bounding box center [207, 203] width 4 height 4
click at [219, 250] on button "Choose selected" at bounding box center [226, 251] width 45 height 12
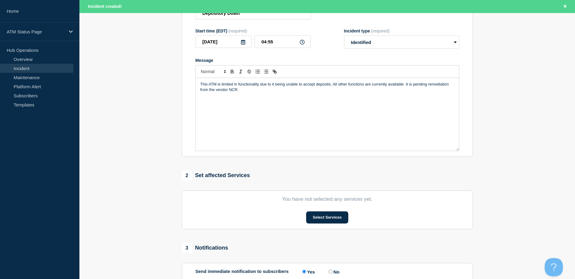
scroll to position [159, 0]
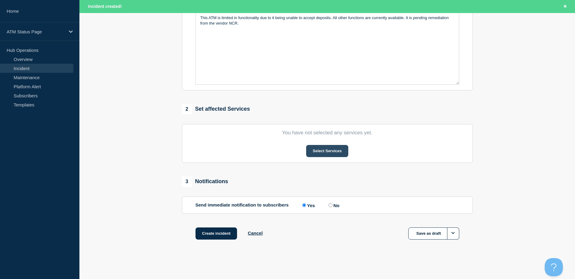
click at [340, 151] on button "Select Services" at bounding box center [327, 151] width 42 height 12
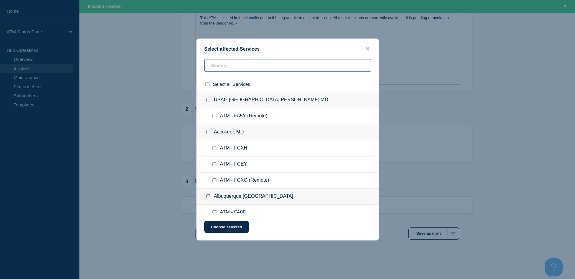
click at [217, 66] on input "text" at bounding box center [287, 65] width 167 height 12
paste input "FCC8"
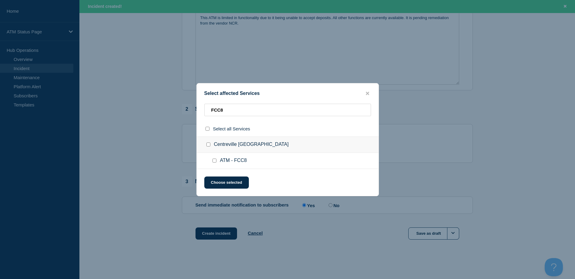
click at [215, 163] on div at bounding box center [215, 161] width 9 height 6
click at [215, 162] on input "ATM - FCC8 checkbox" at bounding box center [214, 160] width 4 height 4
click at [223, 181] on button "Choose selected" at bounding box center [226, 182] width 45 height 12
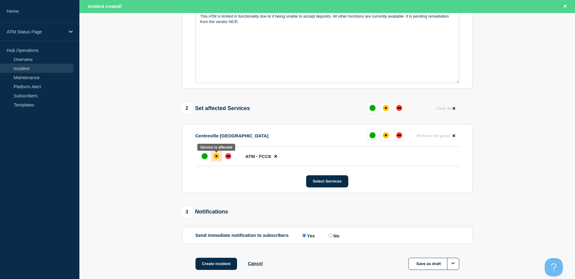
click at [219, 159] on div at bounding box center [216, 156] width 11 height 11
click at [217, 266] on button "Create incident" at bounding box center [216, 264] width 42 height 12
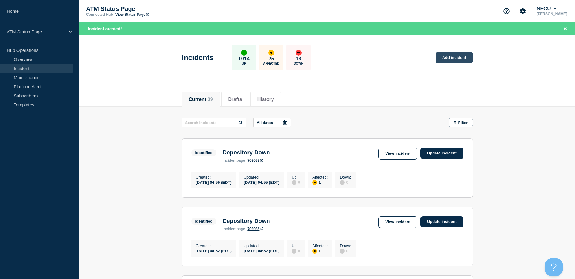
click at [445, 54] on link "Add incident" at bounding box center [453, 57] width 37 height 11
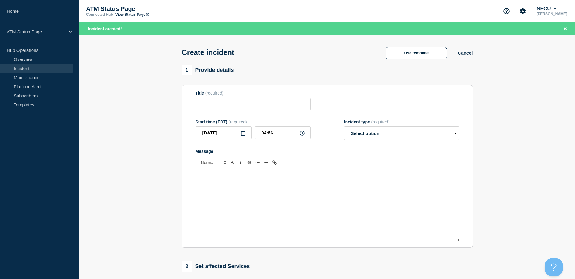
click at [424, 46] on div "Create incident Use template Cancel" at bounding box center [327, 50] width 304 height 30
click at [419, 51] on button "Use template" at bounding box center [416, 53] width 62 height 12
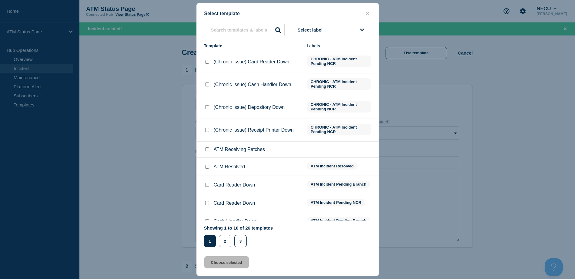
click at [356, 33] on button "Select label" at bounding box center [331, 30] width 81 height 12
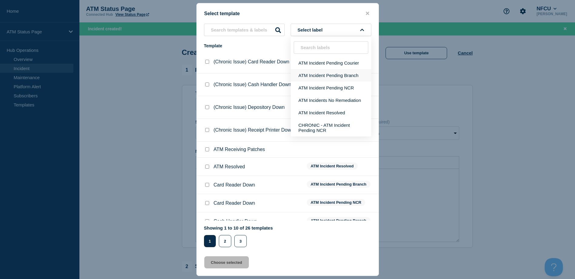
click at [354, 72] on button "ATM Incident Pending Branch" at bounding box center [331, 75] width 81 height 12
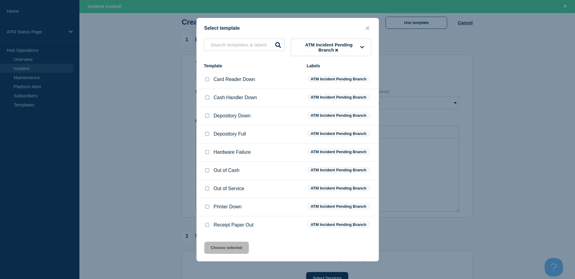
scroll to position [61, 0]
click at [208, 198] on li "Out of Service ATM Incident Pending Branch" at bounding box center [288, 207] width 182 height 18
click at [207, 189] on input "Out of Service checkbox" at bounding box center [207, 188] width 4 height 4
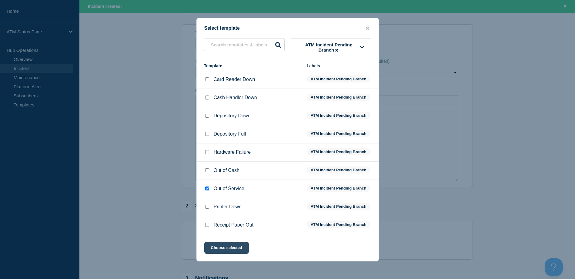
click at [216, 244] on button "Choose selected" at bounding box center [226, 247] width 45 height 12
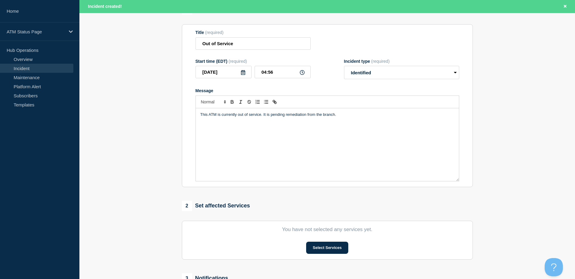
scroll to position [121, 0]
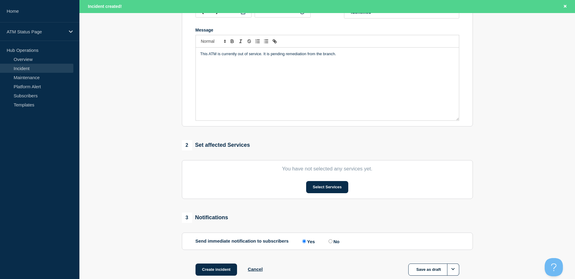
click at [319, 244] on div "Send immediate notification to subscribers Yes No" at bounding box center [327, 241] width 264 height 6
click at [325, 189] on button "Select Services" at bounding box center [327, 187] width 42 height 12
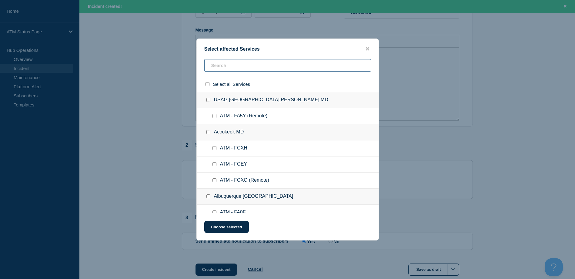
click at [268, 67] on input "text" at bounding box center [287, 65] width 167 height 12
paste input "FA2M"
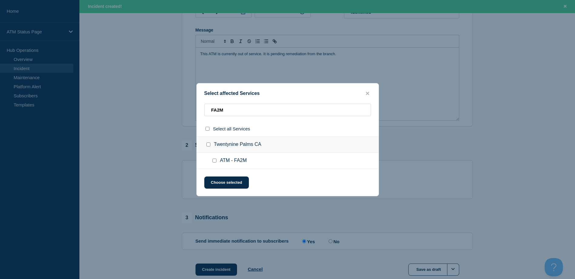
click at [215, 161] on input "ATM - FA2M checkbox" at bounding box center [214, 160] width 4 height 4
click at [217, 186] on button "Choose selected" at bounding box center [226, 182] width 45 height 12
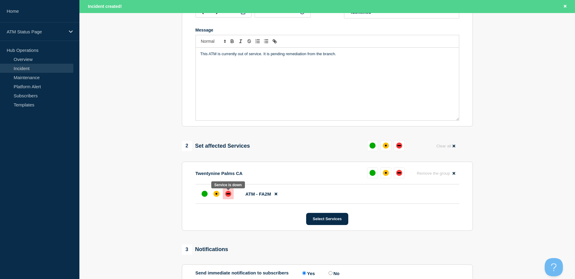
click at [228, 197] on div "down" at bounding box center [228, 194] width 6 height 6
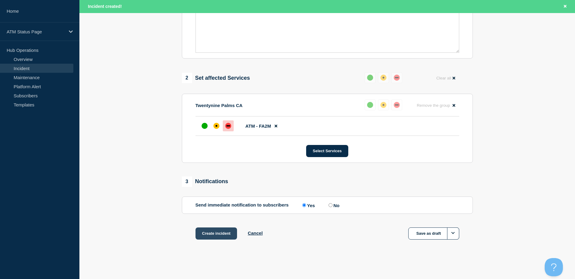
click at [220, 231] on button "Create incident" at bounding box center [216, 233] width 42 height 12
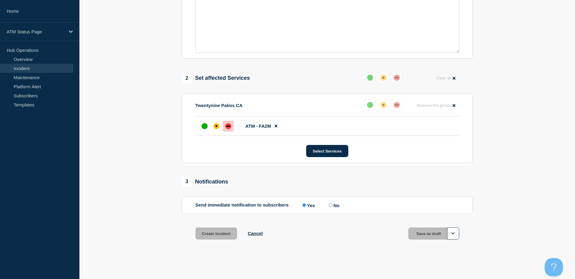
scroll to position [178, 0]
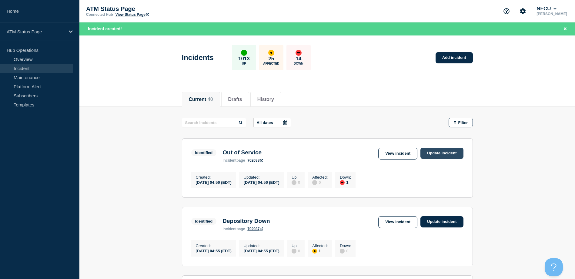
click at [432, 151] on link "Update incident" at bounding box center [441, 153] width 43 height 11
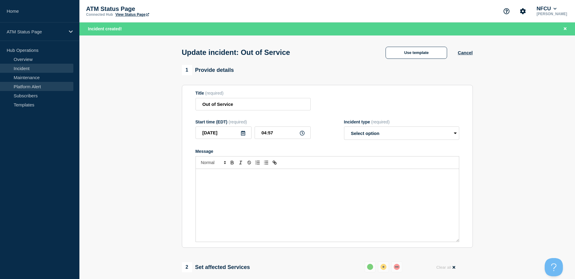
click at [23, 67] on link "Incident" at bounding box center [36, 68] width 73 height 9
click at [22, 70] on link "Incident" at bounding box center [36, 68] width 73 height 9
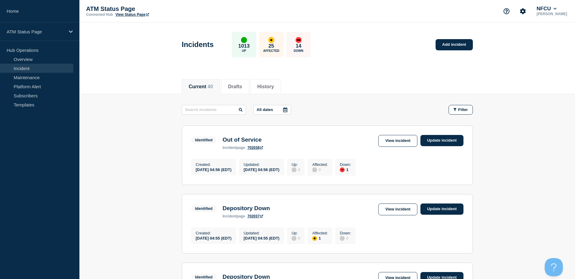
click at [93, 52] on header "Incidents 1013 Up 25 Affected 14 Down Add incident" at bounding box center [326, 47] width 495 height 51
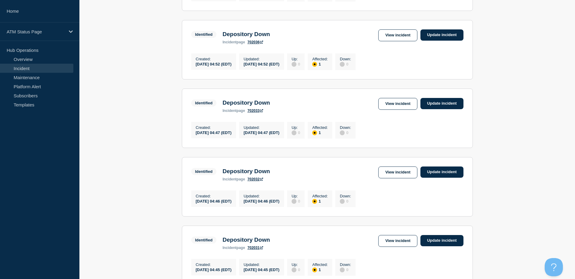
click at [82, 43] on main "All dates Filter Identified 1 Down Out of Service Created 2025-08-21 04:56 (EDT…" at bounding box center [326, 210] width 495 height 716
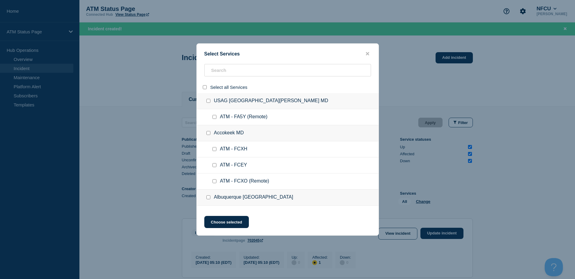
checkbox input "false"
click at [214, 74] on input "search" at bounding box center [287, 70] width 167 height 12
paste input "FCV2"
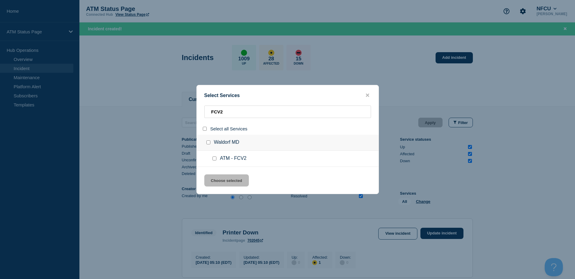
click at [214, 156] on div at bounding box center [215, 158] width 9 height 6
click at [215, 158] on input "service: ATM - FCV2" at bounding box center [214, 158] width 4 height 4
click at [221, 175] on button "Choose selected" at bounding box center [226, 180] width 45 height 12
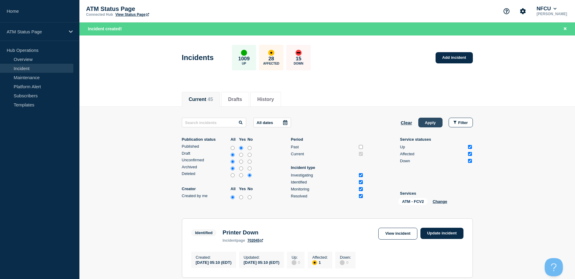
click at [420, 125] on button "Apply" at bounding box center [430, 123] width 24 height 10
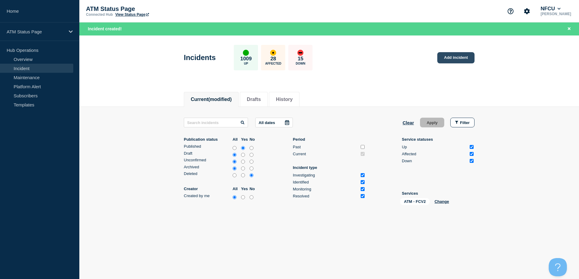
click at [455, 57] on link "Add incident" at bounding box center [456, 57] width 37 height 11
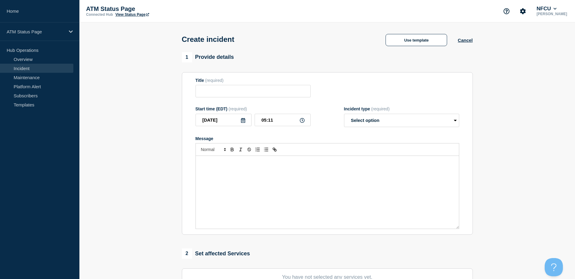
click at [406, 48] on div "Create incident Use template Cancel" at bounding box center [327, 37] width 304 height 30
click at [401, 45] on button "Use template" at bounding box center [416, 40] width 62 height 12
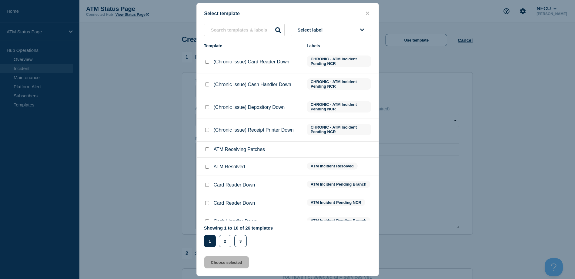
click at [324, 28] on span "Select label" at bounding box center [312, 29] width 28 height 5
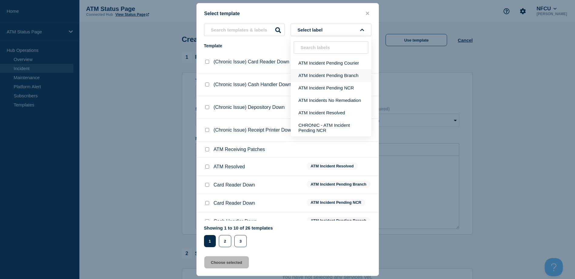
click at [324, 73] on button "ATM Incident Pending Branch" at bounding box center [331, 75] width 81 height 12
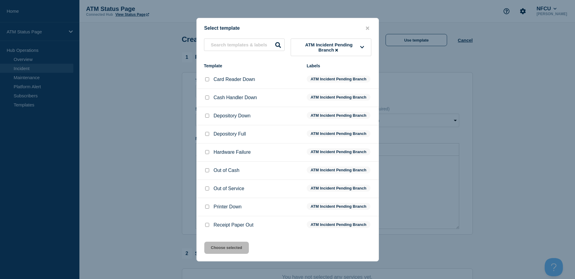
click at [207, 118] on input "Depository Down checkbox" at bounding box center [207, 116] width 4 height 4
click at [234, 244] on button "Choose selected" at bounding box center [226, 247] width 45 height 12
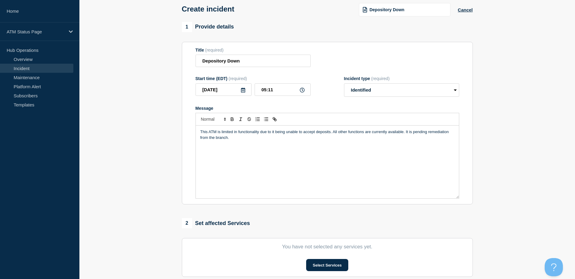
scroll to position [91, 0]
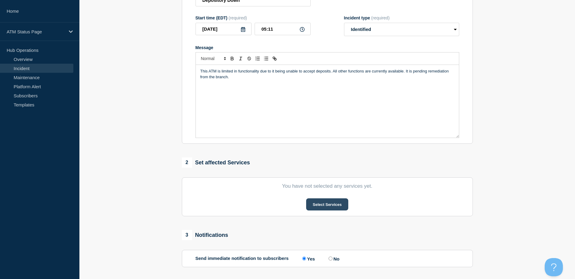
click at [310, 200] on button "Select Services" at bounding box center [327, 204] width 42 height 12
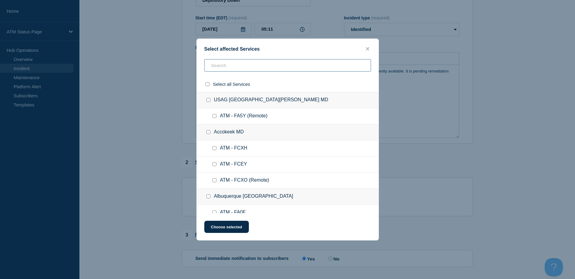
click at [267, 67] on input "text" at bounding box center [287, 65] width 167 height 12
paste input "FCV2"
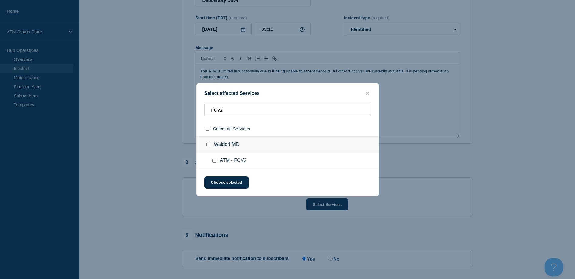
click at [215, 160] on input "ATM - FCV2 checkbox" at bounding box center [214, 160] width 4 height 4
click at [227, 190] on div "Select affected Services FCV2 Select all Services Waldorf [GEOGRAPHIC_DATA] ATM…" at bounding box center [287, 139] width 182 height 113
click at [221, 184] on button "Choose selected" at bounding box center [226, 182] width 45 height 12
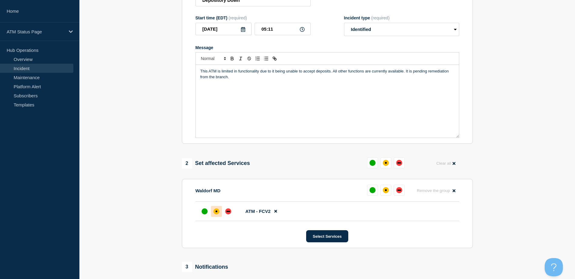
click at [218, 214] on div "affected" at bounding box center [216, 211] width 6 height 6
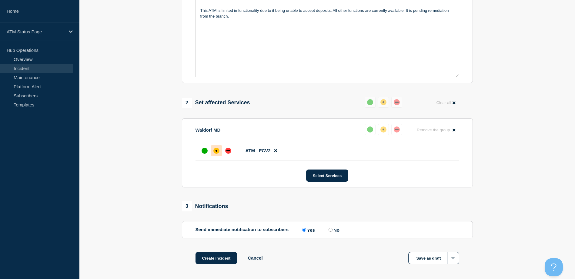
scroll to position [178, 0]
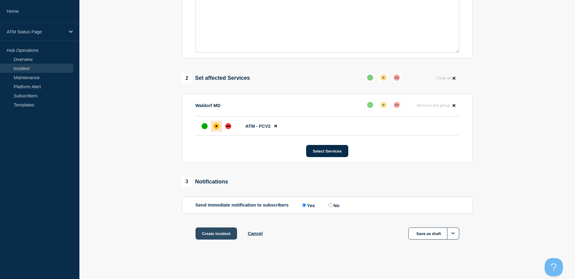
click at [216, 230] on button "Create incident" at bounding box center [216, 233] width 42 height 12
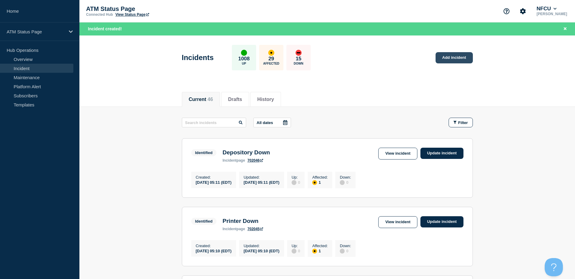
click at [440, 55] on link "Add incident" at bounding box center [453, 57] width 37 height 11
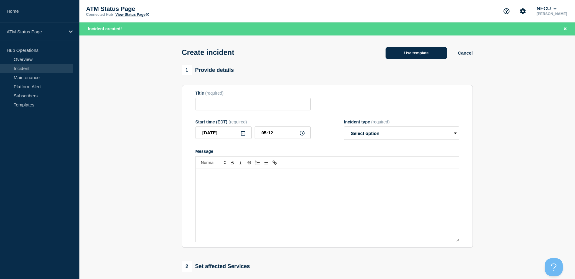
click at [423, 50] on button "Use template" at bounding box center [416, 53] width 62 height 12
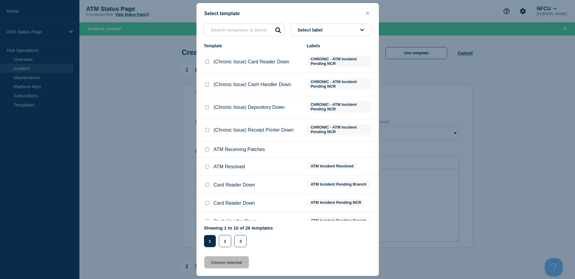
drag, startPoint x: 332, startPoint y: 42, endPoint x: 328, endPoint y: 32, distance: 11.4
click at [331, 41] on div "Select label Template Labels (Chronic Issue) Card Reader Down CHRONIC - ATM Inc…" at bounding box center [288, 135] width 182 height 223
click at [328, 32] on button "Select label" at bounding box center [331, 30] width 81 height 12
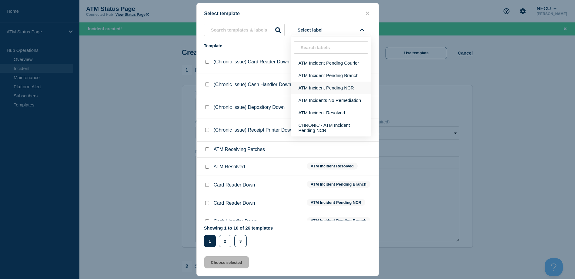
click at [329, 86] on button "ATM Incident Pending NCR" at bounding box center [331, 88] width 81 height 12
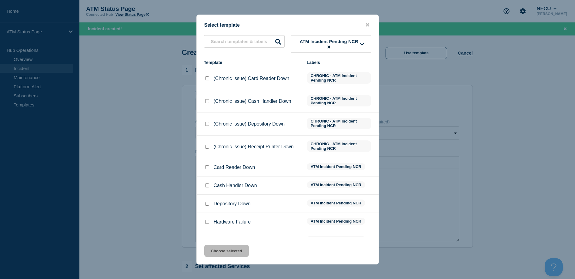
click at [205, 203] on input "Depository Down checkbox" at bounding box center [207, 203] width 4 height 4
click at [230, 252] on button "Choose selected" at bounding box center [226, 251] width 45 height 12
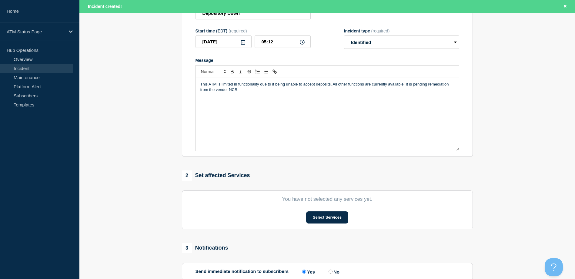
scroll to position [121, 0]
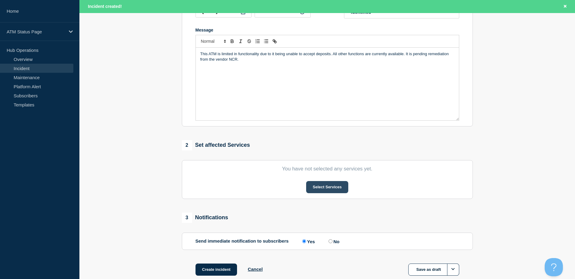
click at [337, 189] on button "Select Services" at bounding box center [327, 187] width 42 height 12
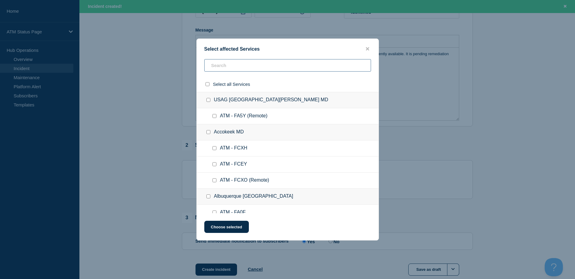
click at [247, 64] on input "text" at bounding box center [287, 65] width 167 height 12
paste input "FC0U"
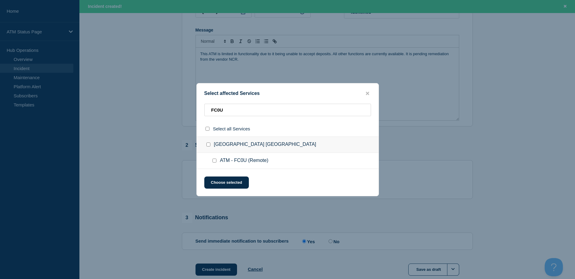
click at [215, 163] on div at bounding box center [215, 161] width 9 height 6
click at [214, 162] on input "ATM - FC0U (Remote) checkbox" at bounding box center [214, 160] width 4 height 4
click at [221, 183] on button "Choose selected" at bounding box center [226, 182] width 45 height 12
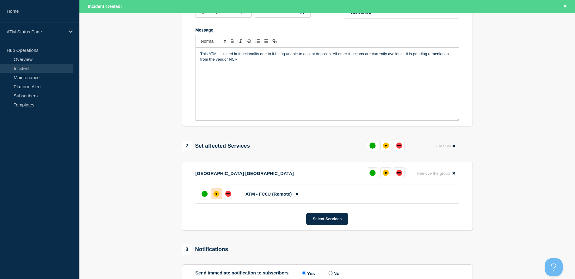
click at [218, 197] on div "affected" at bounding box center [216, 194] width 6 height 6
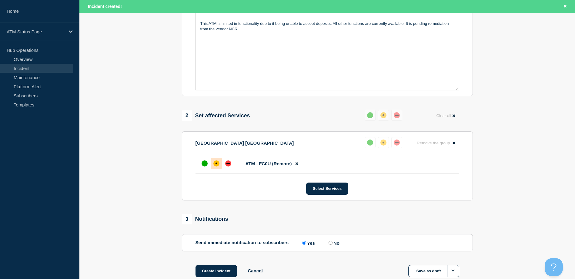
scroll to position [191, 0]
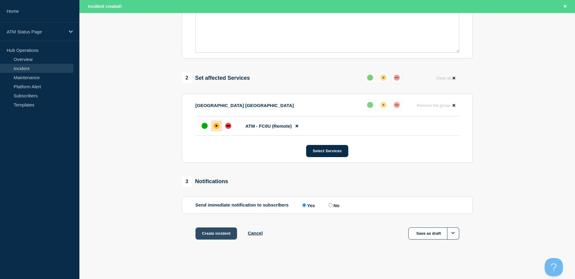
click at [225, 237] on button "Create incident" at bounding box center [216, 233] width 42 height 12
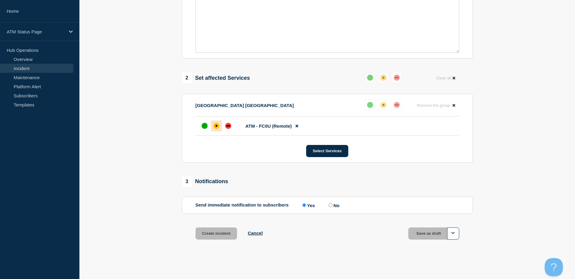
scroll to position [178, 0]
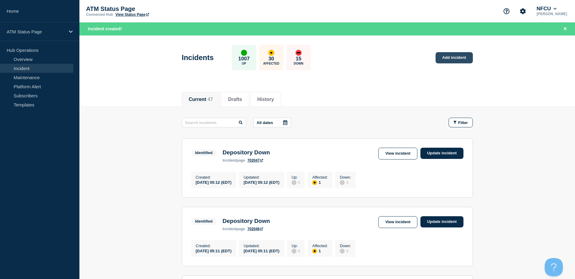
click at [445, 59] on link "Add incident" at bounding box center [453, 57] width 37 height 11
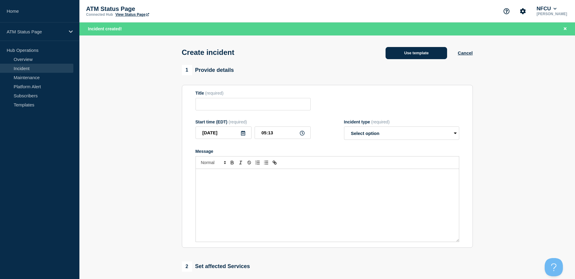
click at [430, 52] on button "Use template" at bounding box center [416, 53] width 62 height 12
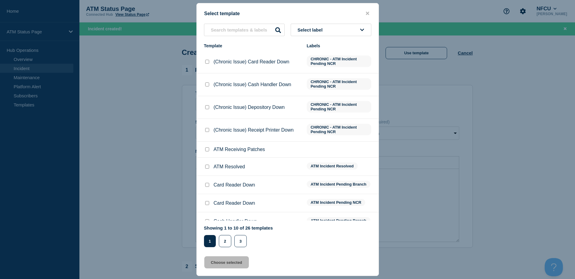
click at [353, 33] on button "Select label" at bounding box center [331, 30] width 81 height 12
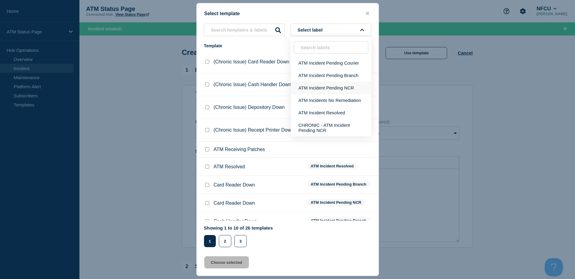
click at [351, 88] on button "ATM Incident Pending NCR" at bounding box center [331, 88] width 81 height 12
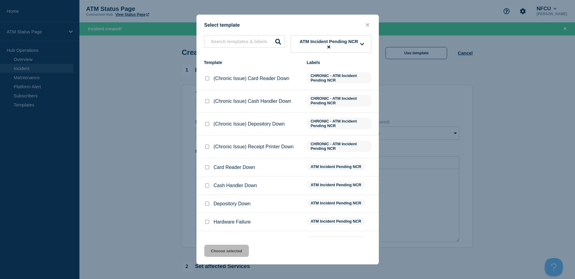
click at [207, 231] on li "Hardware Failure ATM Incident Pending NCR" at bounding box center [288, 240] width 182 height 18
click at [207, 224] on input "Hardware Failure checkbox" at bounding box center [207, 222] width 4 height 4
click at [225, 250] on button "Choose selected" at bounding box center [226, 251] width 45 height 12
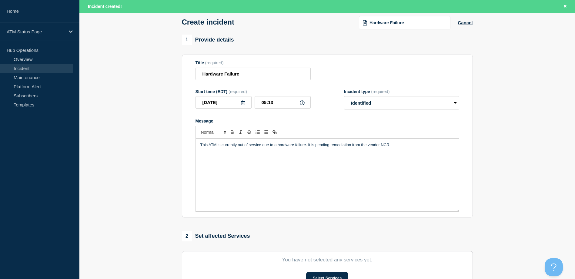
scroll to position [121, 0]
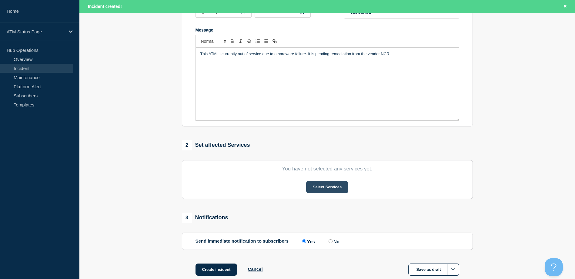
click at [319, 188] on button "Select Services" at bounding box center [327, 187] width 42 height 12
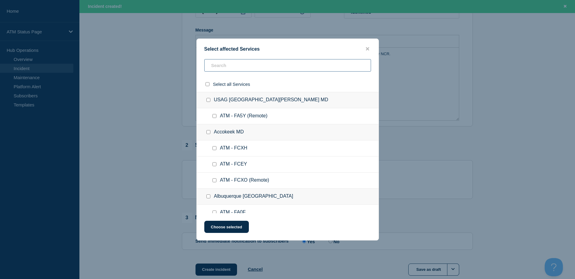
click at [276, 67] on input "text" at bounding box center [287, 65] width 167 height 12
paste input "FCDF"
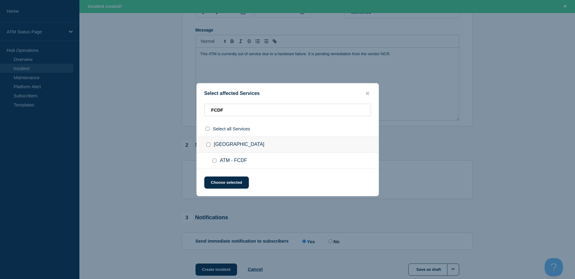
click at [217, 159] on div at bounding box center [215, 161] width 9 height 6
click at [215, 160] on input "ATM - FCDF checkbox" at bounding box center [214, 160] width 4 height 4
click at [228, 184] on button "Choose selected" at bounding box center [226, 182] width 45 height 12
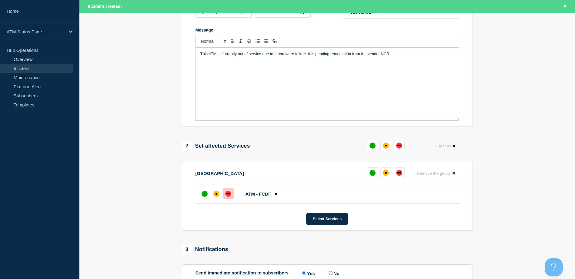
click at [230, 192] on div at bounding box center [228, 193] width 11 height 11
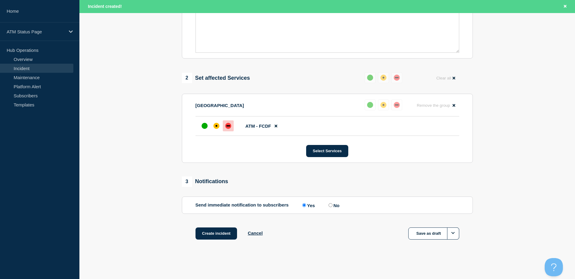
click at [226, 240] on div "Create incident Cancel Save as draft" at bounding box center [327, 240] width 291 height 27
click at [201, 234] on button "Create incident" at bounding box center [216, 233] width 42 height 12
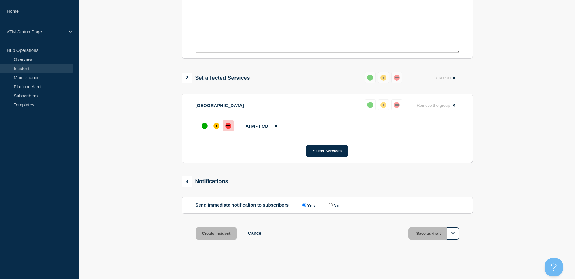
scroll to position [178, 0]
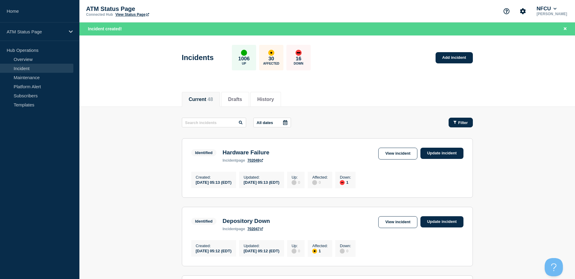
click at [452, 120] on button "Filter" at bounding box center [460, 123] width 24 height 10
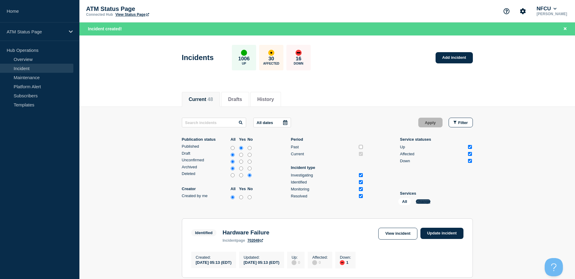
click at [424, 201] on button "Change" at bounding box center [423, 201] width 15 height 5
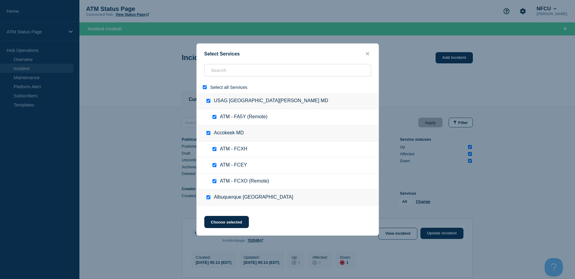
click at [203, 88] on input "select all" at bounding box center [205, 87] width 4 height 4
click at [217, 74] on input "search" at bounding box center [287, 70] width 167 height 12
paste input "FCQ3"
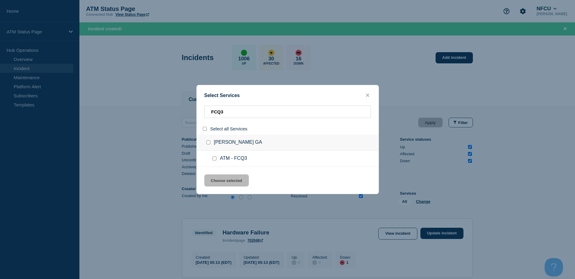
click at [213, 158] on input "service: ATM - FCQ3" at bounding box center [214, 158] width 4 height 4
click at [229, 185] on button "Choose selected" at bounding box center [226, 180] width 45 height 12
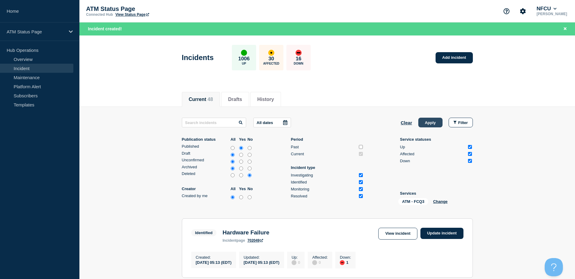
click at [436, 125] on button "Apply" at bounding box center [430, 123] width 24 height 10
click at [444, 201] on button "Change" at bounding box center [440, 201] width 15 height 5
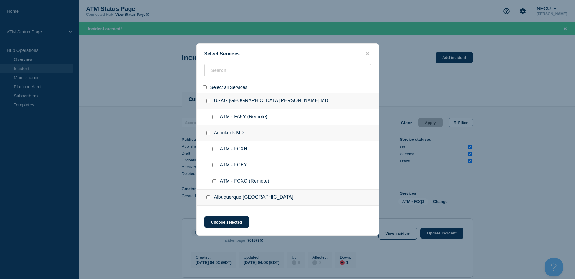
click at [201, 87] on div at bounding box center [205, 87] width 9 height 6
click at [203, 89] on input "select all" at bounding box center [205, 87] width 4 height 4
click at [223, 73] on input "search" at bounding box center [287, 70] width 167 height 12
paste input "FCXO"
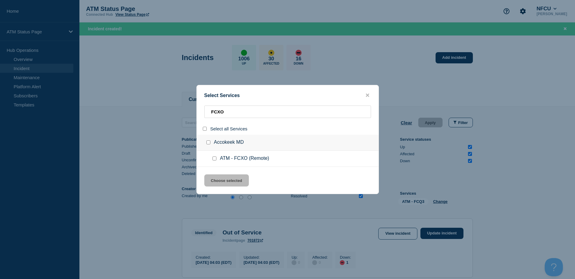
click at [215, 159] on input "service: ATM - FCXO (Remote)" at bounding box center [214, 158] width 4 height 4
click at [225, 178] on button "Choose selected" at bounding box center [226, 180] width 45 height 12
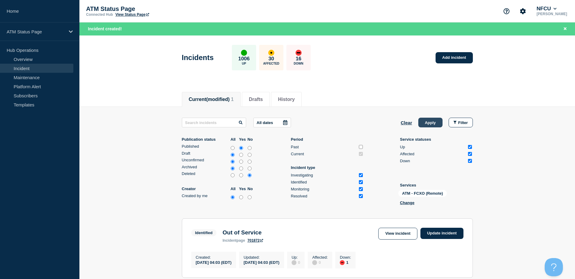
click at [423, 125] on button "Apply" at bounding box center [430, 123] width 24 height 10
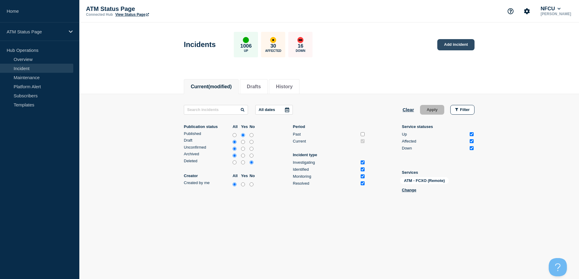
click at [456, 46] on link "Add incident" at bounding box center [456, 44] width 37 height 11
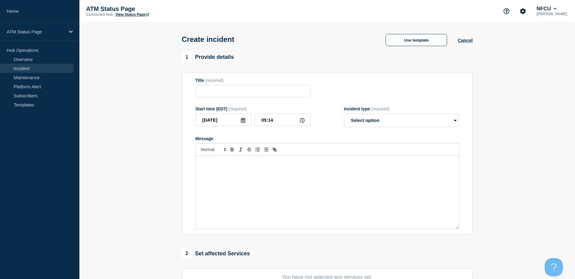
click at [390, 33] on div "Create incident Use template Cancel" at bounding box center [327, 37] width 304 height 30
click at [392, 39] on button "Use template" at bounding box center [416, 40] width 62 height 12
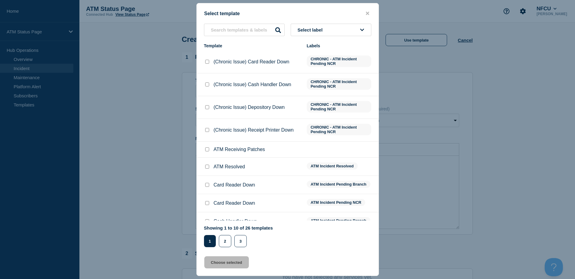
click at [361, 26] on button "Select label" at bounding box center [331, 30] width 81 height 12
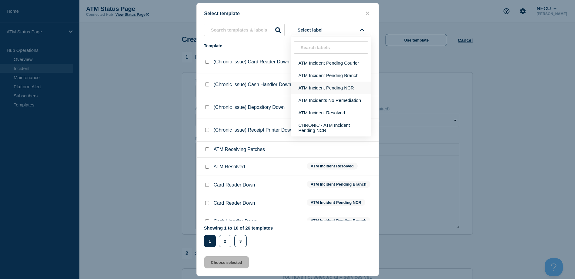
click at [348, 91] on button "ATM Incident Pending NCR" at bounding box center [331, 88] width 81 height 12
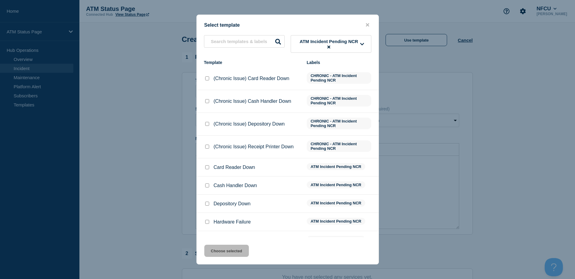
click at [208, 205] on input "Depository Down checkbox" at bounding box center [207, 203] width 4 height 4
click at [224, 252] on button "Choose selected" at bounding box center [226, 251] width 45 height 12
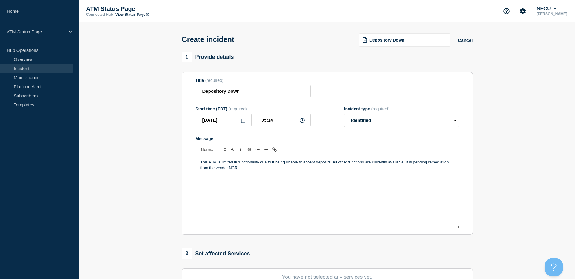
scroll to position [121, 0]
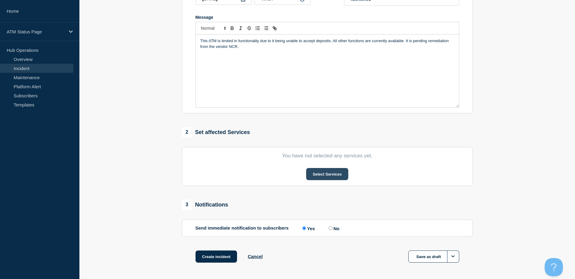
click at [326, 175] on button "Select Services" at bounding box center [327, 174] width 42 height 12
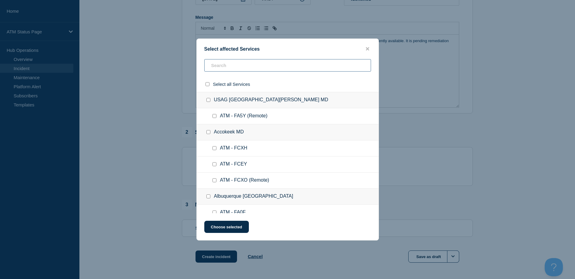
click at [248, 62] on input "text" at bounding box center [287, 65] width 167 height 12
paste input "FCXO"
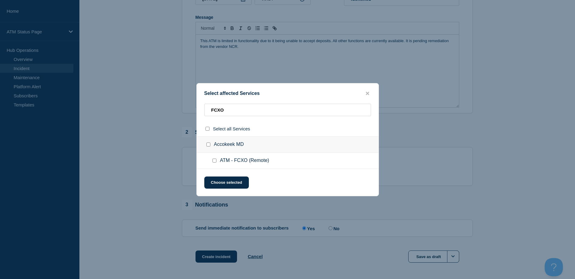
click at [215, 160] on input "ATM - FCXO (Remote) checkbox" at bounding box center [214, 160] width 4 height 4
click at [223, 186] on button "Choose selected" at bounding box center [226, 182] width 45 height 12
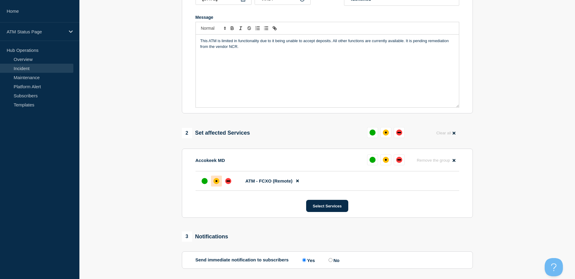
click at [220, 185] on div at bounding box center [216, 180] width 11 height 11
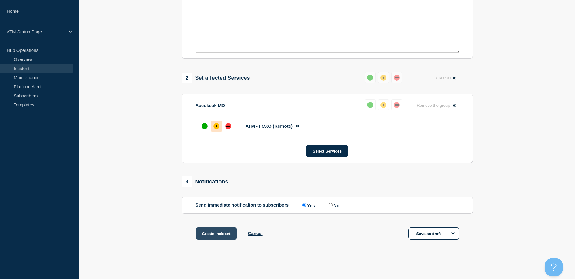
click at [217, 234] on button "Create incident" at bounding box center [216, 233] width 42 height 12
